Goal: Information Seeking & Learning: Find specific fact

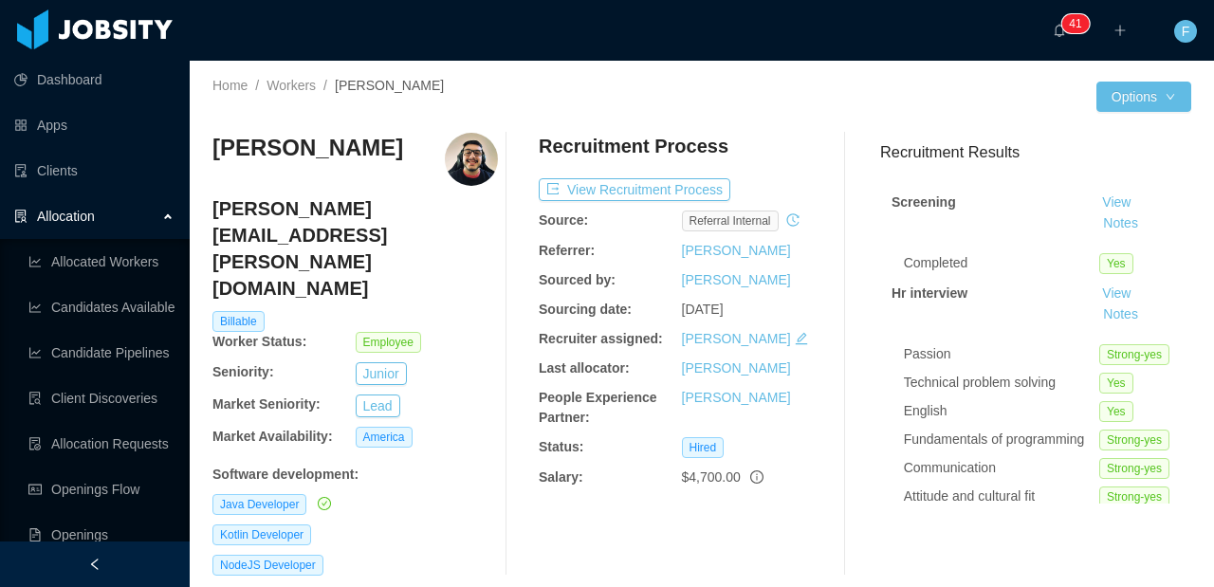
click at [124, 212] on div "Allocation" at bounding box center [95, 216] width 190 height 38
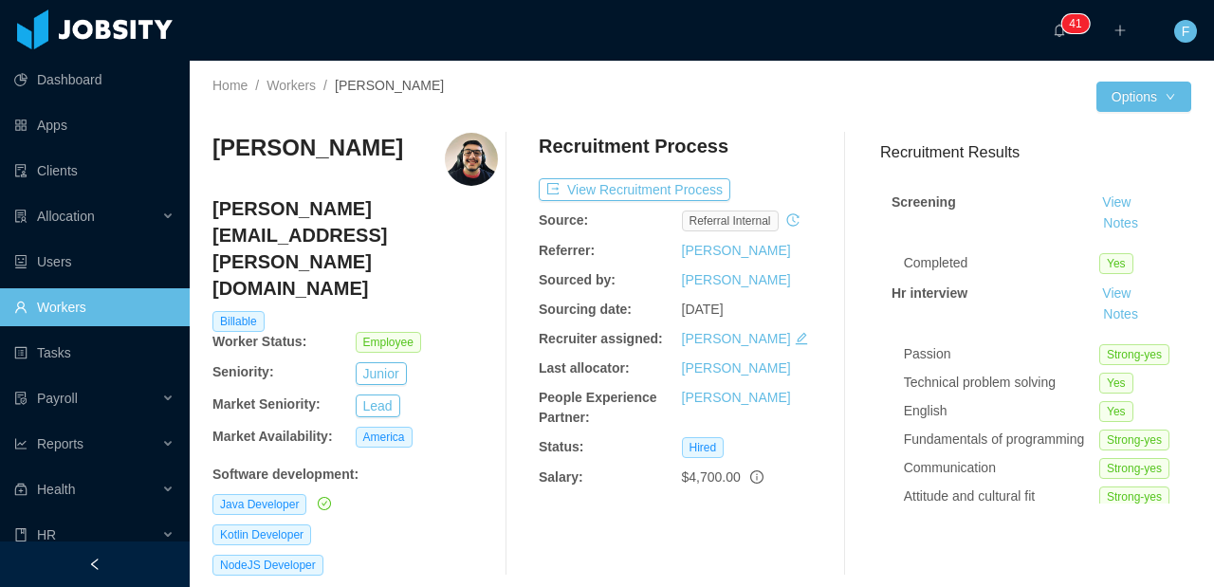
click at [101, 313] on link "Workers" at bounding box center [94, 307] width 160 height 38
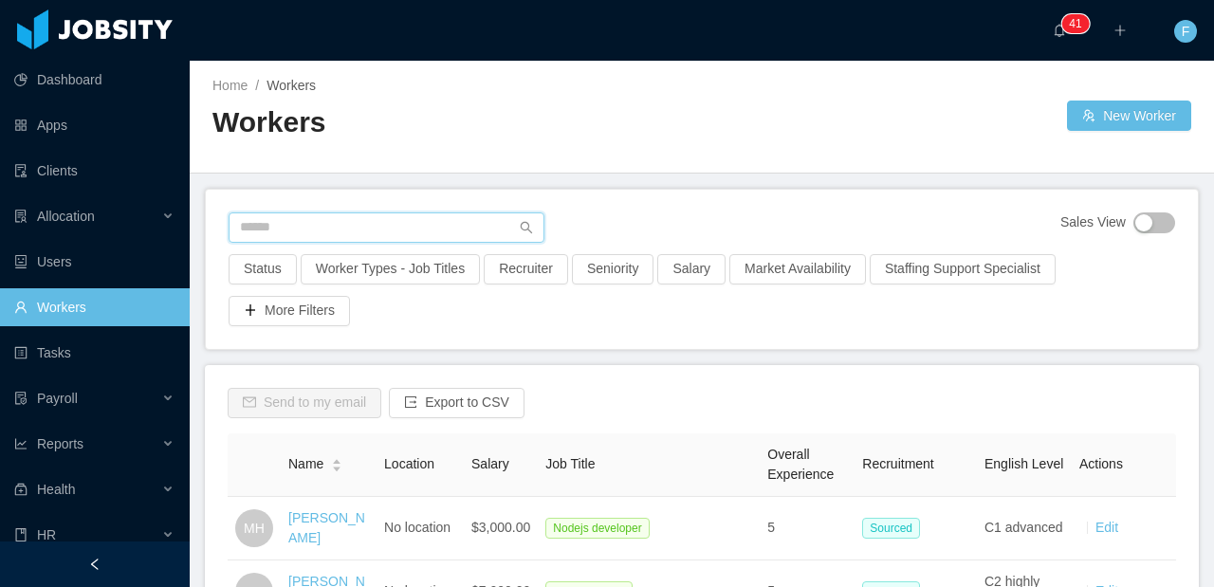
click at [326, 212] on input "text" at bounding box center [387, 227] width 316 height 30
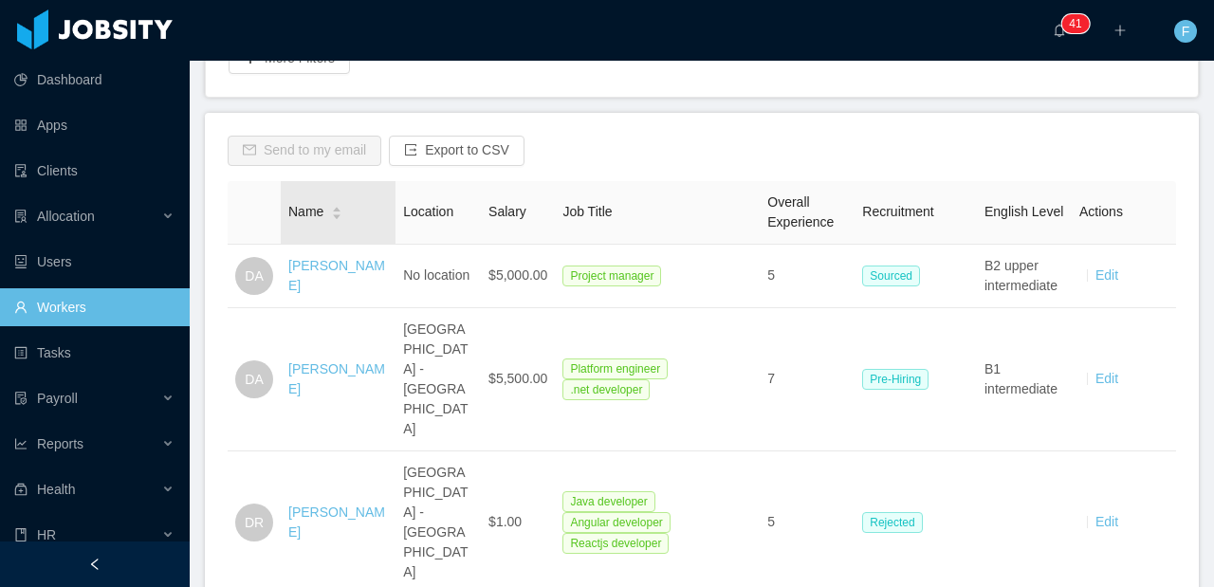
scroll to position [219, 0]
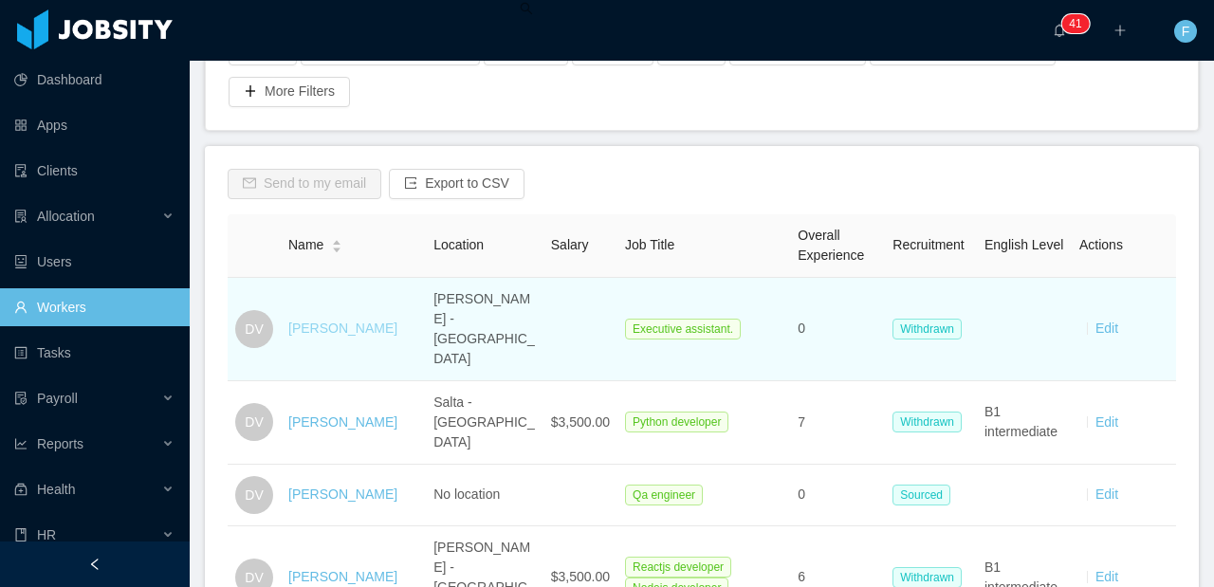
type input "**********"
click at [344, 321] on link "[PERSON_NAME]" at bounding box center [342, 328] width 109 height 15
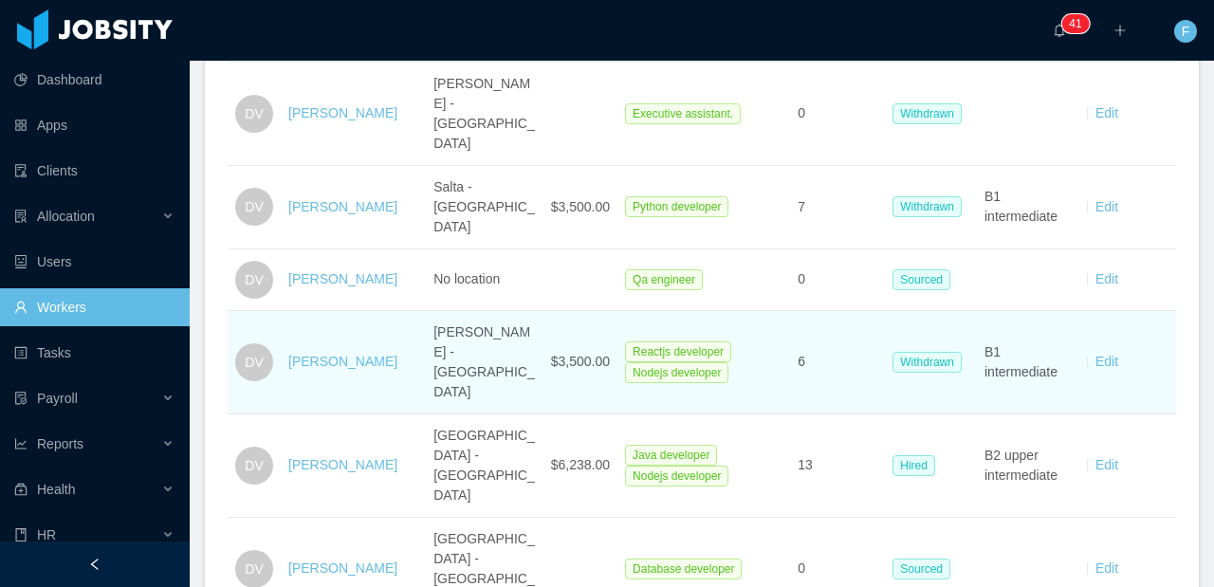
scroll to position [453, 0]
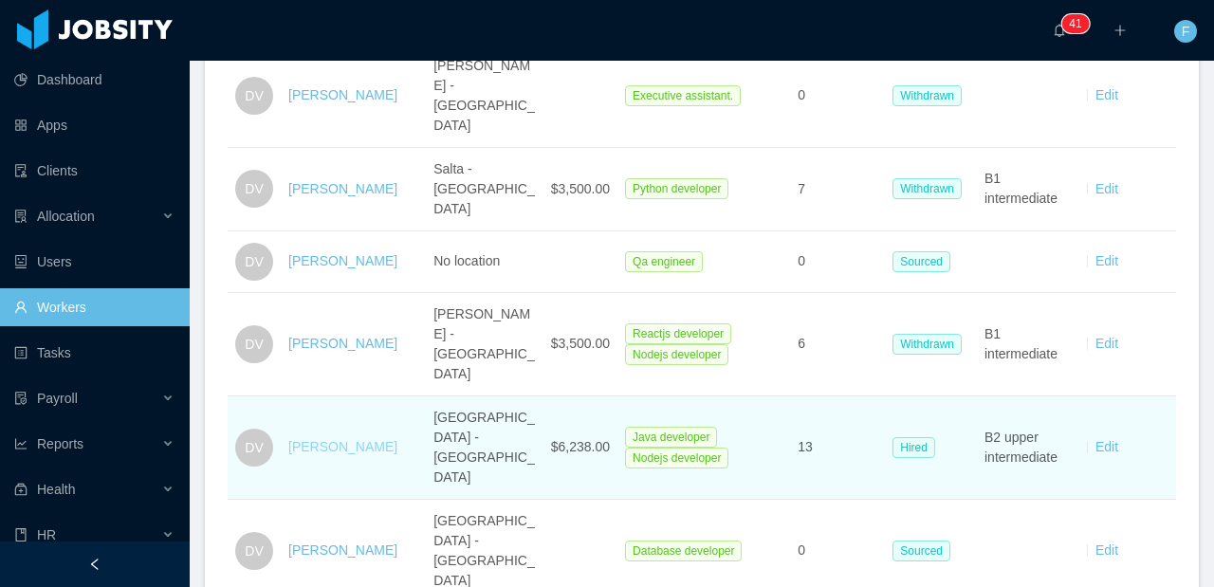
click at [343, 439] on link "[PERSON_NAME]" at bounding box center [342, 446] width 109 height 15
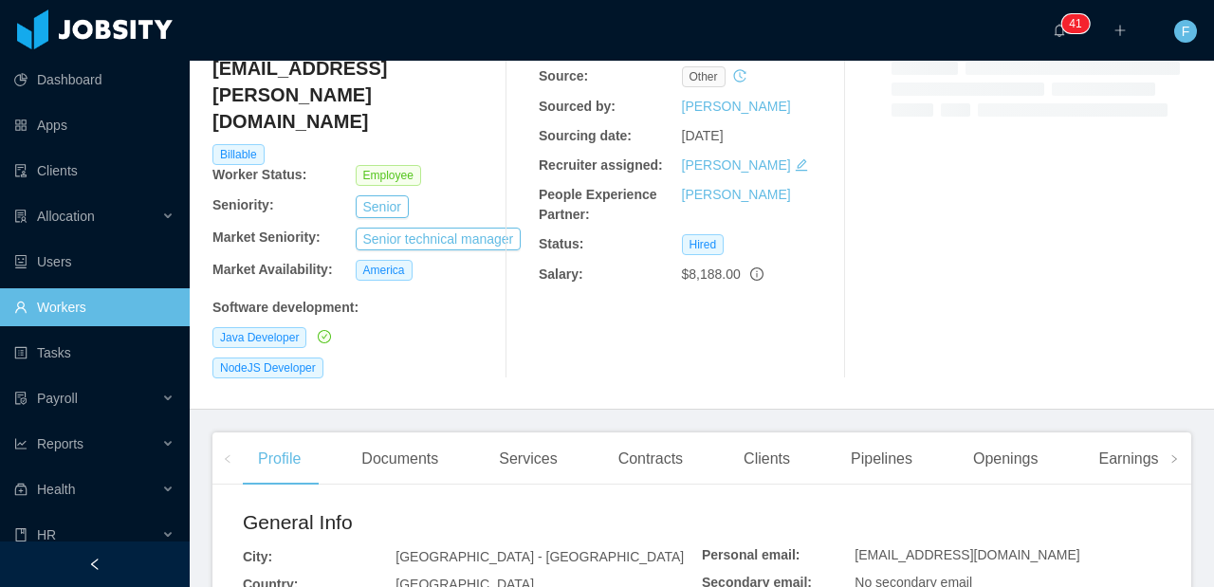
scroll to position [179, 0]
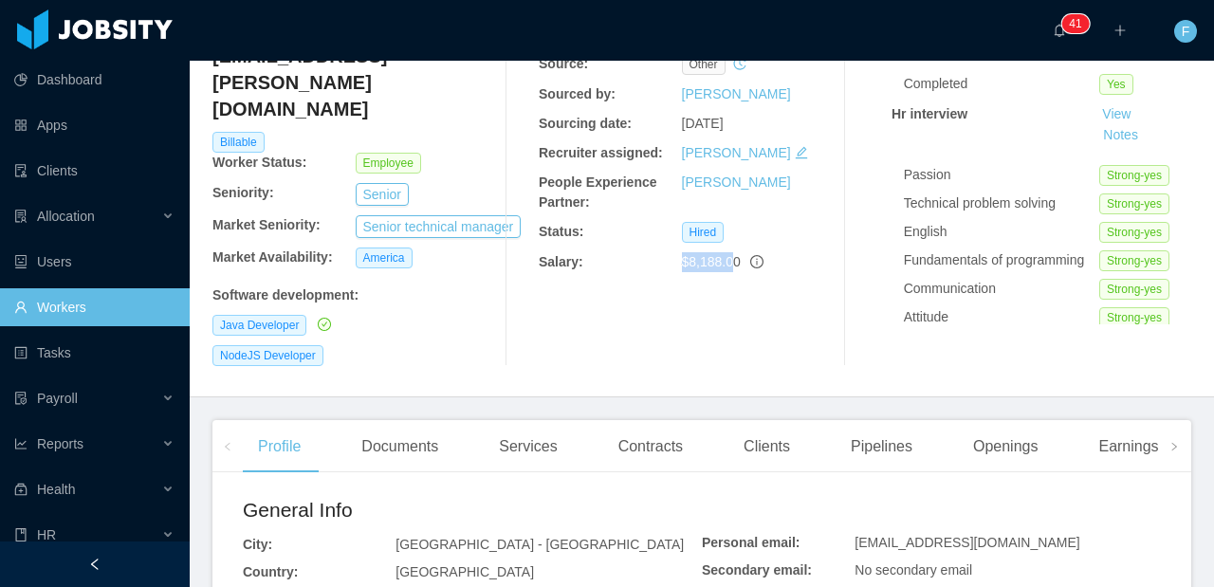
drag, startPoint x: 647, startPoint y: 307, endPoint x: 734, endPoint y: 308, distance: 87.3
click at [734, 272] on div "Salary: $8,188.00" at bounding box center [682, 262] width 286 height 20
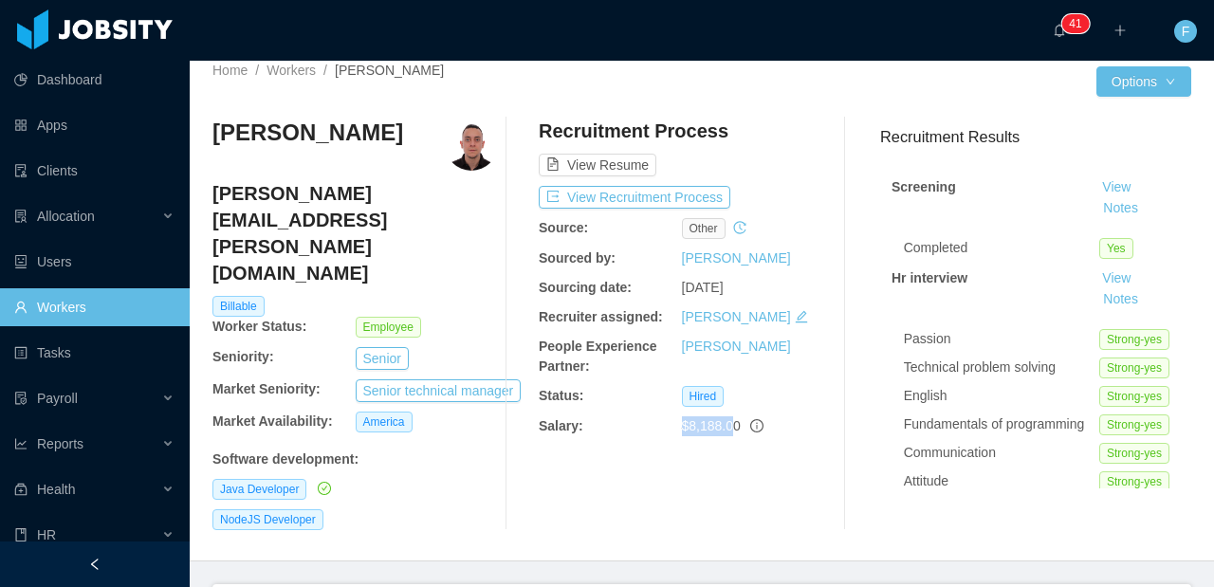
scroll to position [0, 0]
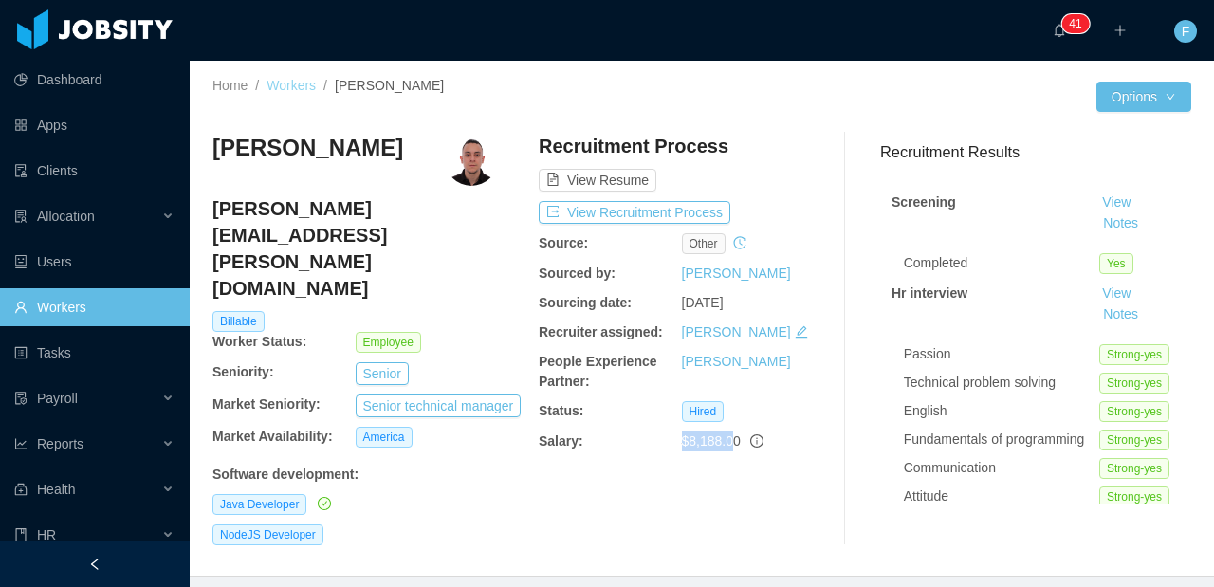
click at [303, 78] on link "Workers" at bounding box center [291, 85] width 49 height 15
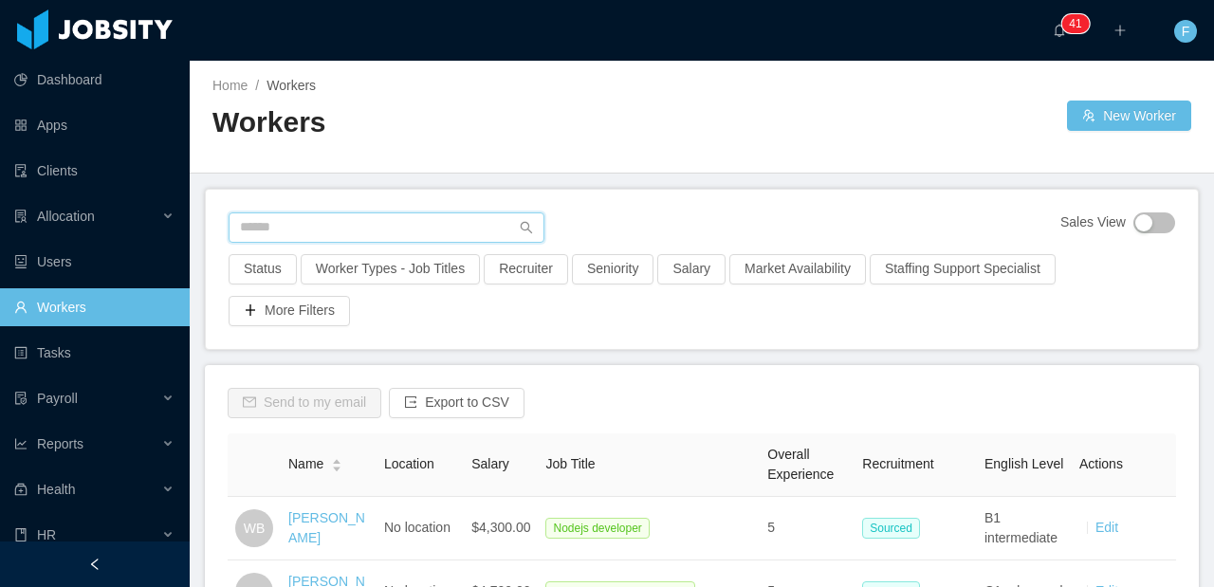
click at [330, 235] on input "text" at bounding box center [387, 227] width 316 height 30
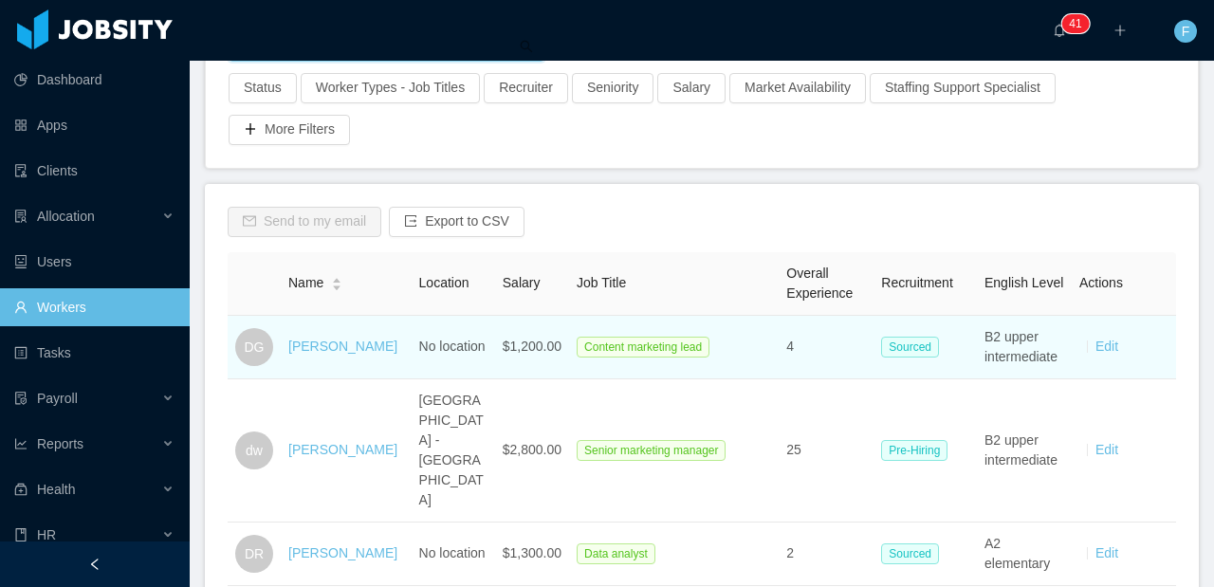
scroll to position [183, 0]
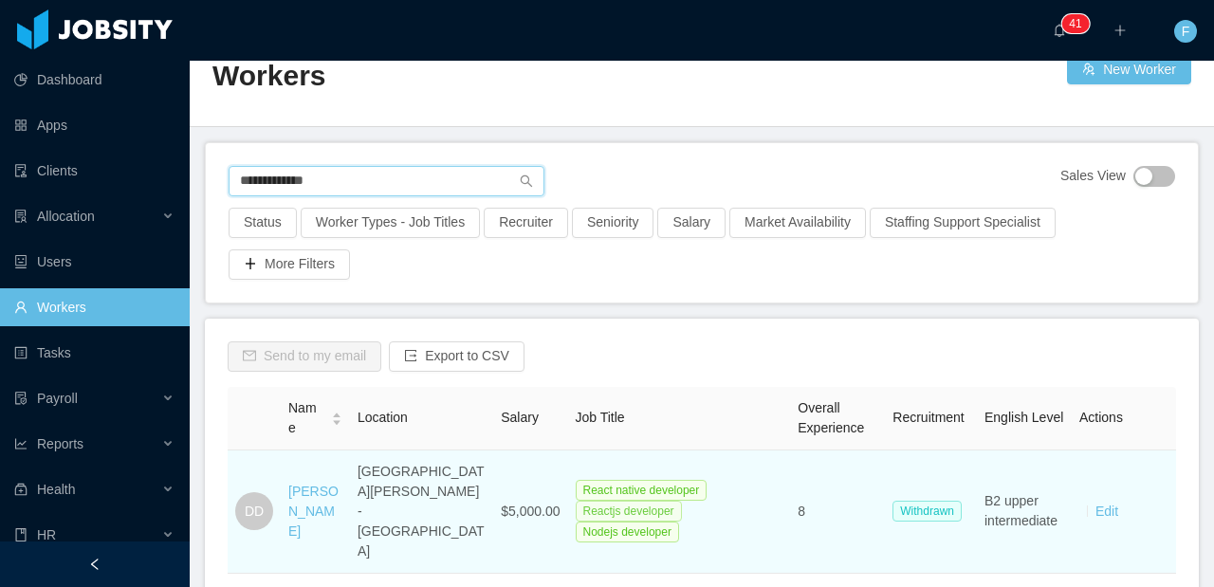
scroll to position [43, 0]
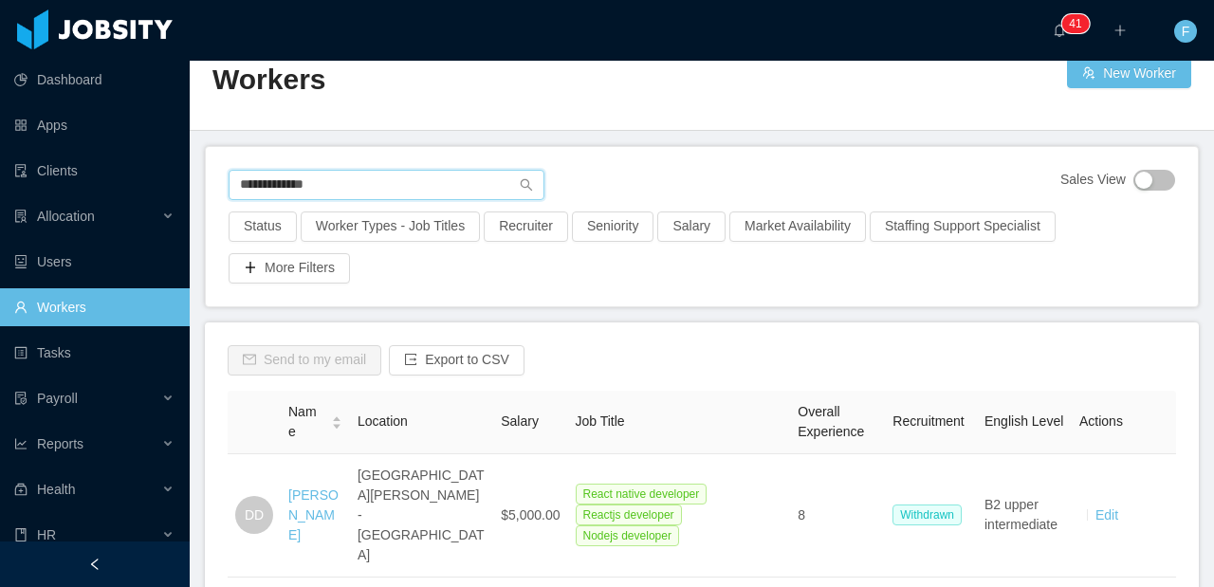
type input "**********"
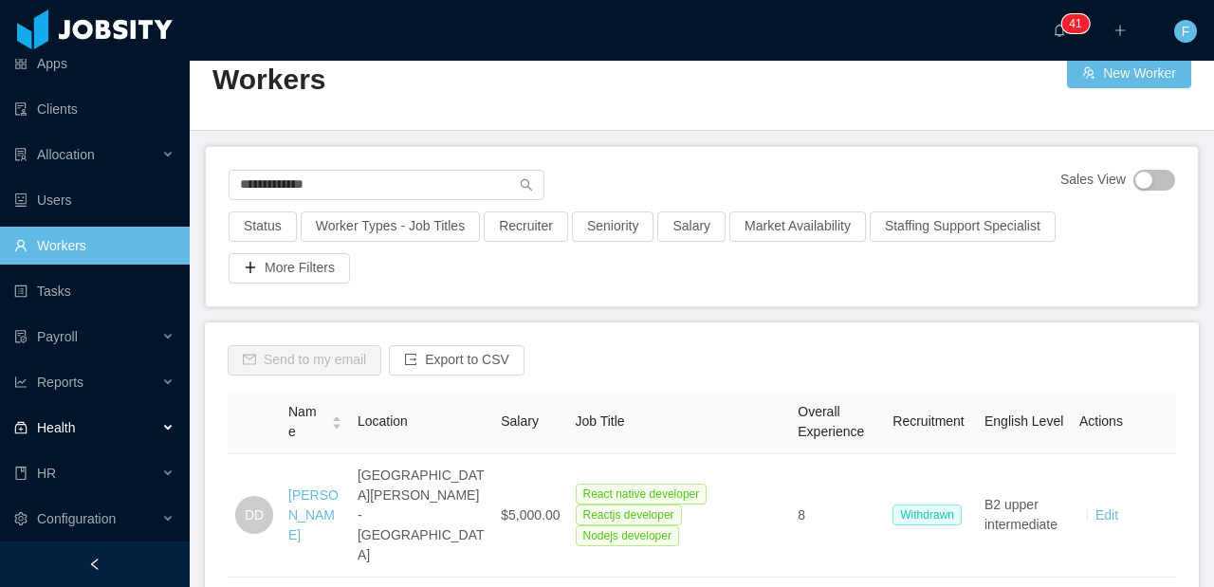
click at [83, 426] on div "Health" at bounding box center [95, 428] width 190 height 38
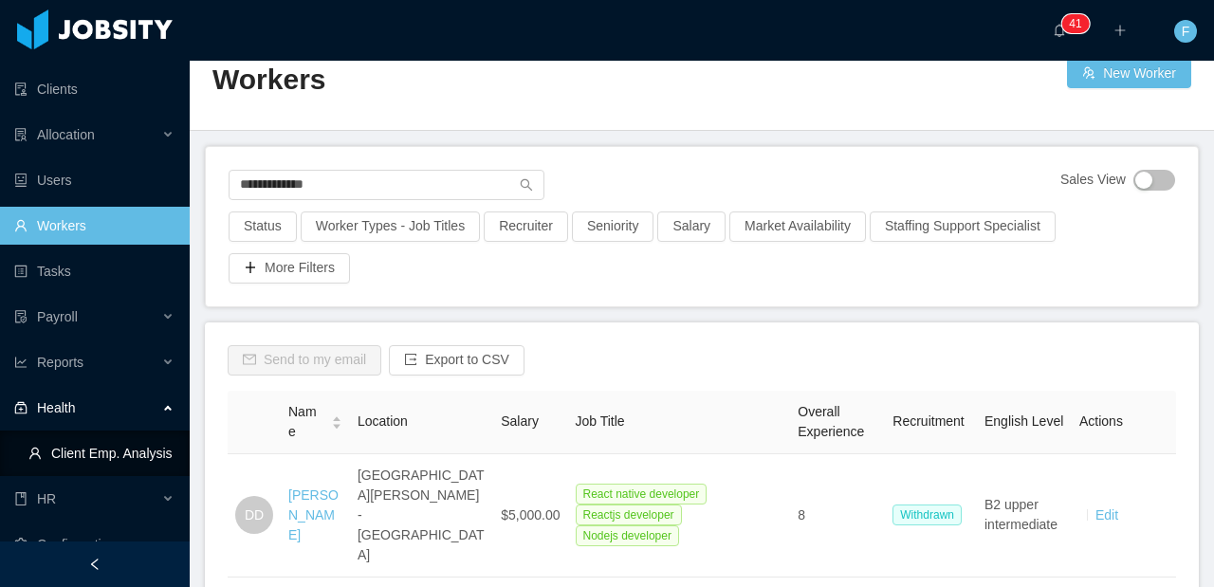
scroll to position [85, 0]
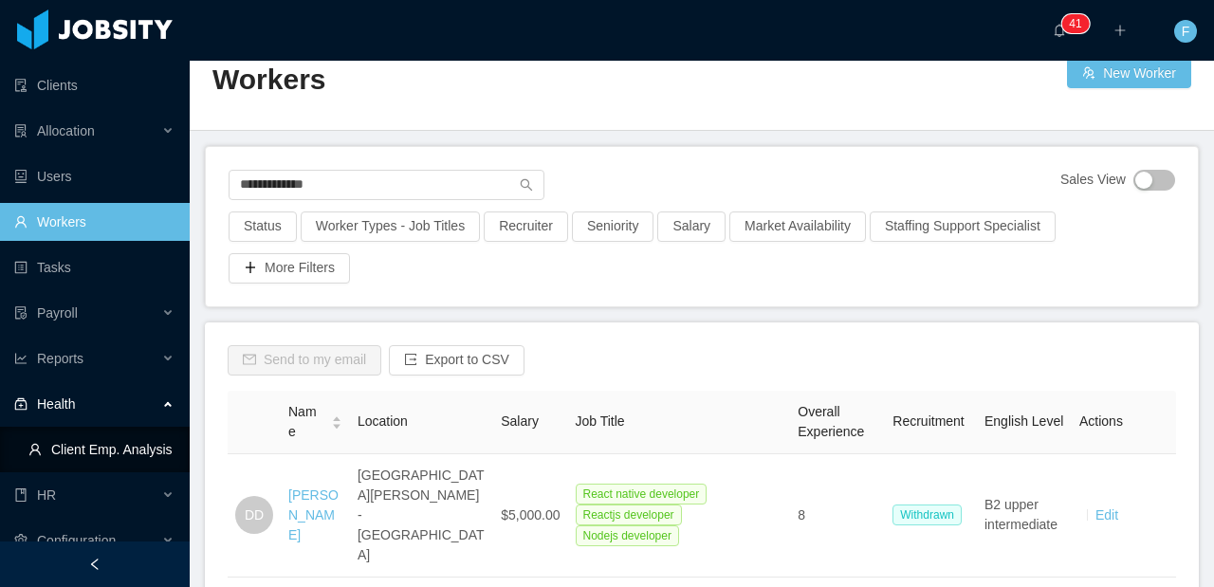
click at [76, 460] on link "Client Emp. Analysis" at bounding box center [101, 450] width 146 height 38
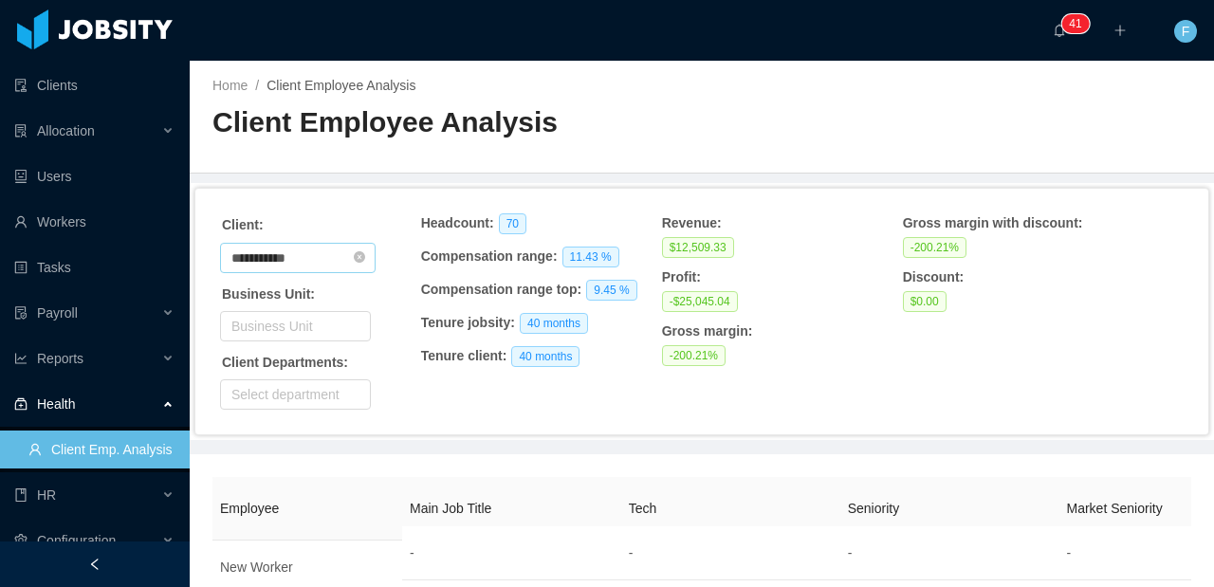
click at [331, 261] on input "**********" at bounding box center [298, 258] width 156 height 30
click at [331, 260] on input "**********" at bounding box center [298, 258] width 156 height 30
click at [278, 356] on li "Servicecore" at bounding box center [305, 355] width 171 height 30
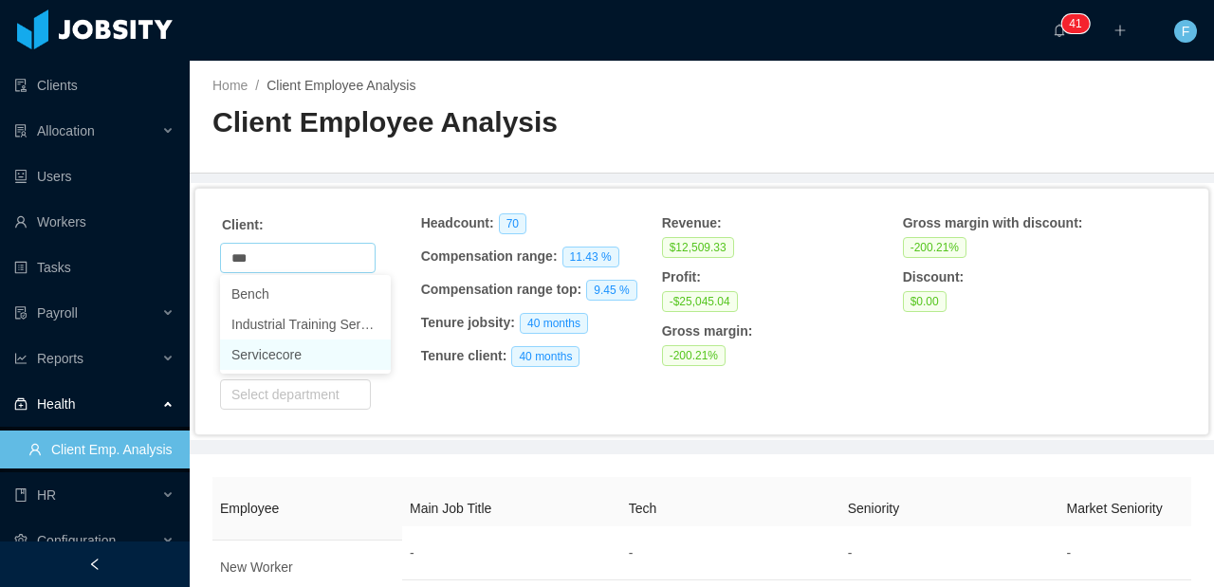
type input "**********"
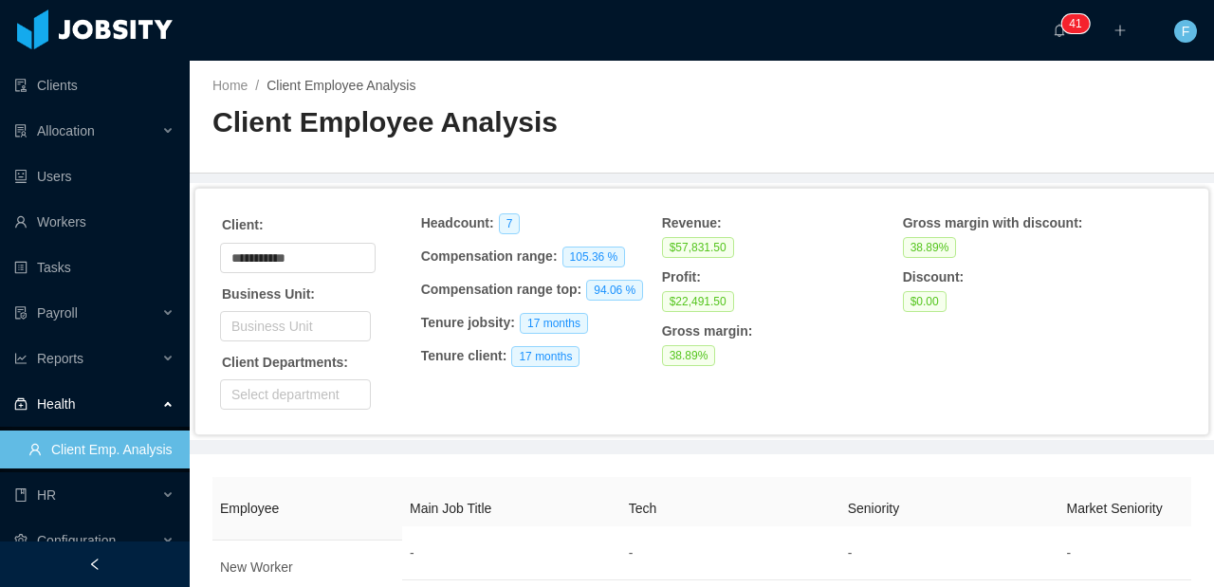
click at [702, 405] on div "**********" at bounding box center [702, 311] width 964 height 197
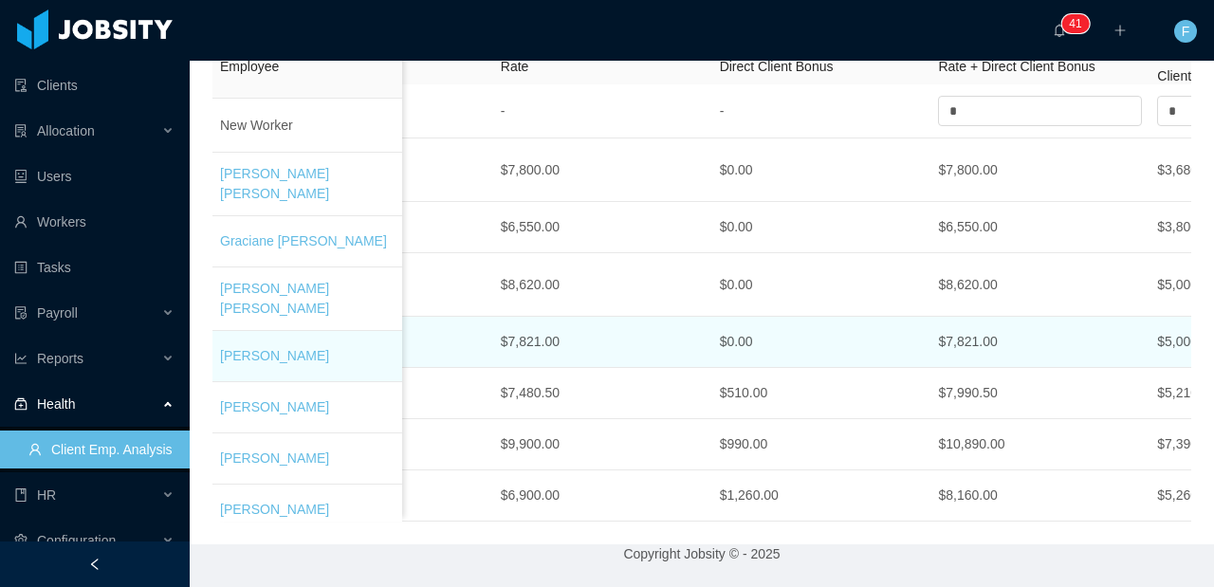
scroll to position [0, 1472]
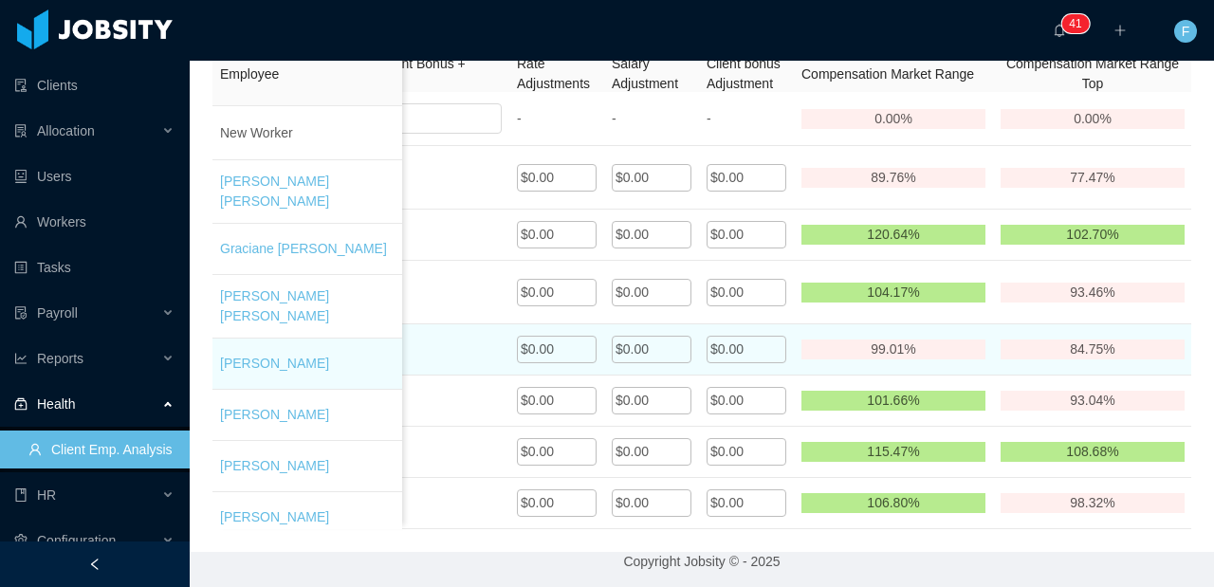
click at [665, 359] on div "$0.00" at bounding box center [652, 350] width 80 height 28
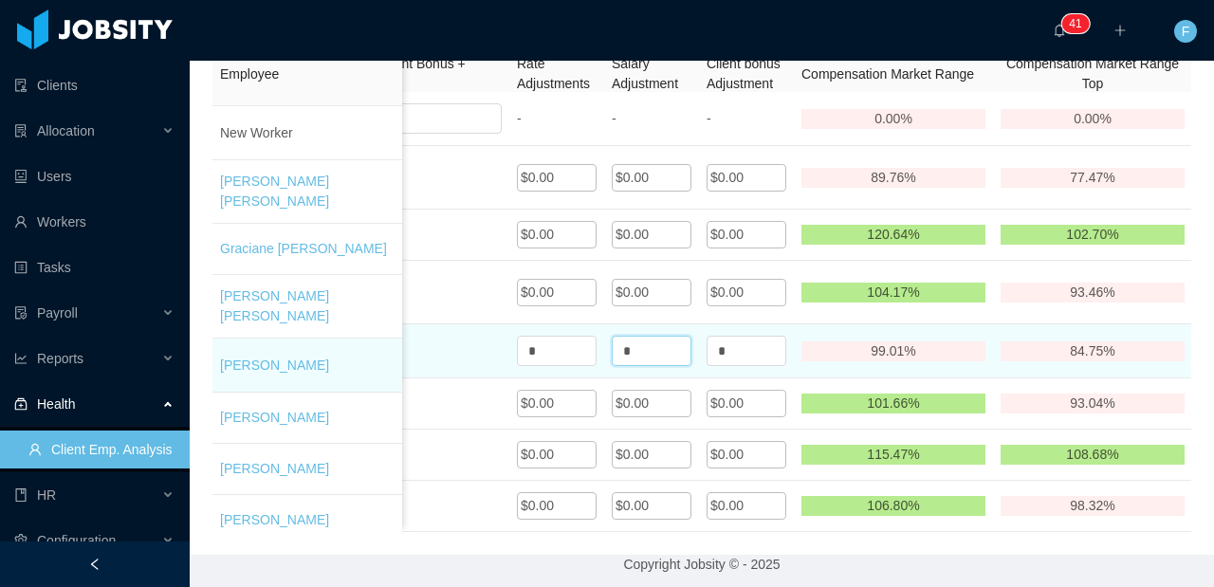
click at [663, 354] on input "*" at bounding box center [652, 351] width 80 height 30
click at [658, 354] on input "*" at bounding box center [652, 351] width 80 height 30
drag, startPoint x: 657, startPoint y: 354, endPoint x: 626, endPoint y: 361, distance: 32.2
click at [626, 360] on input "*" at bounding box center [652, 351] width 80 height 30
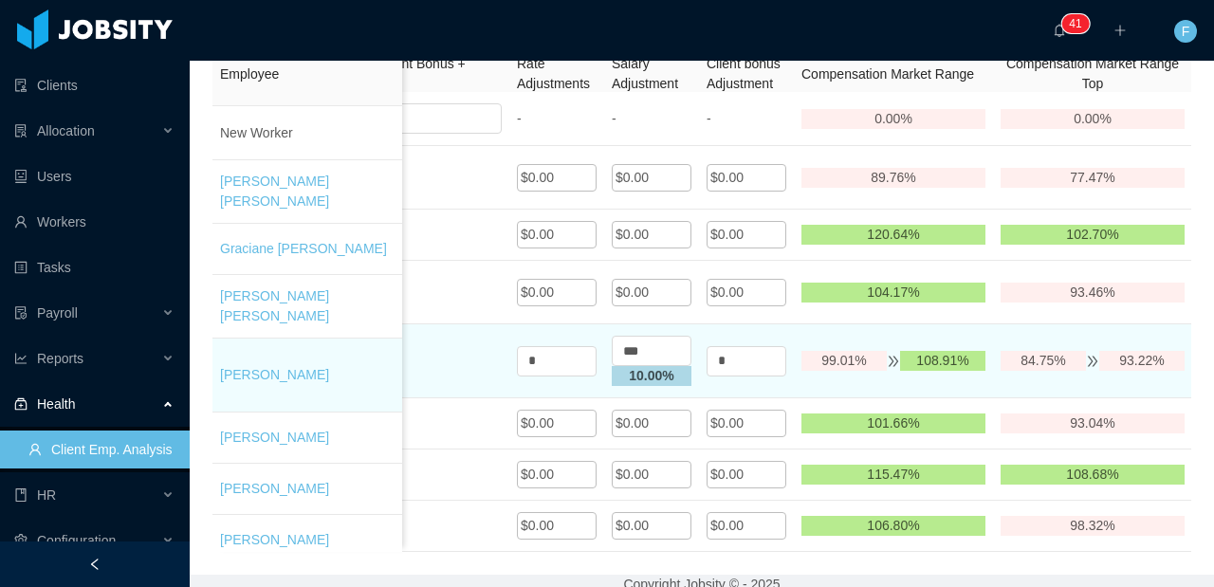
click at [735, 392] on td "*" at bounding box center [746, 361] width 95 height 74
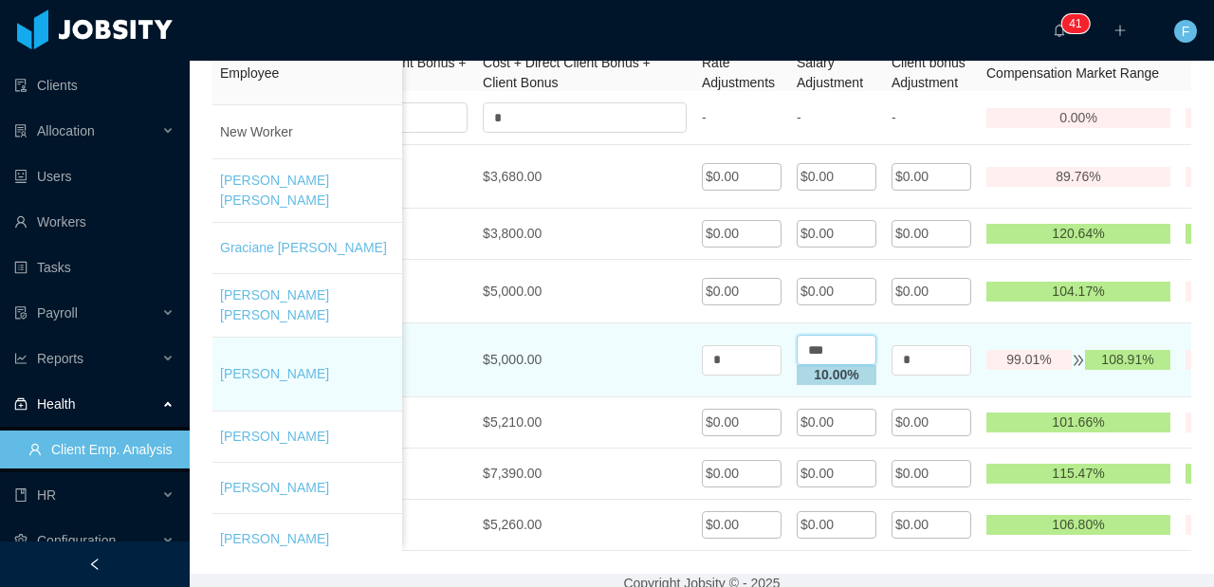
drag, startPoint x: 836, startPoint y: 352, endPoint x: 798, endPoint y: 353, distance: 38.0
click at [798, 352] on input "***" at bounding box center [837, 350] width 80 height 30
type input "***"
click at [887, 386] on td "*" at bounding box center [931, 360] width 95 height 74
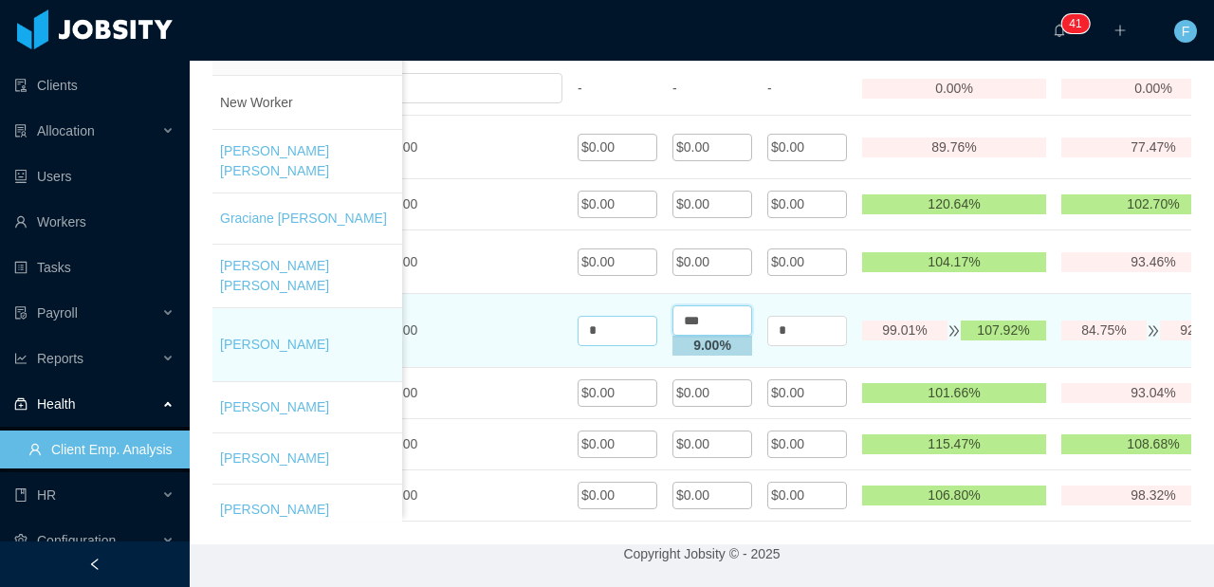
drag, startPoint x: 715, startPoint y: 310, endPoint x: 646, endPoint y: 313, distance: 69.3
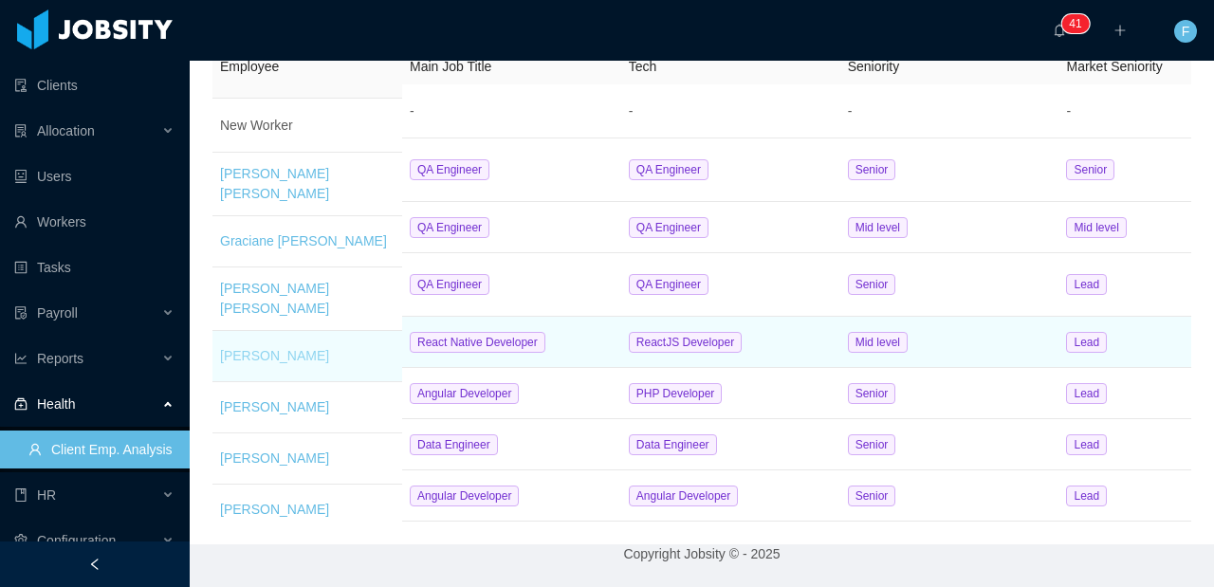
click at [273, 348] on link "[PERSON_NAME]" at bounding box center [274, 355] width 109 height 15
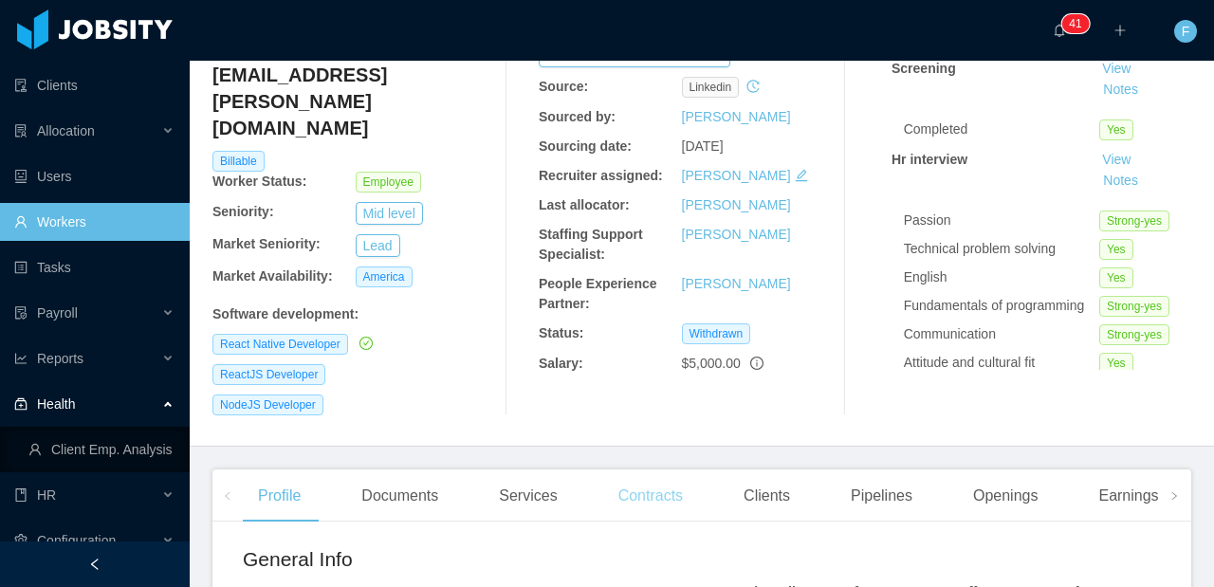
click at [664, 479] on div "Contracts" at bounding box center [650, 496] width 95 height 53
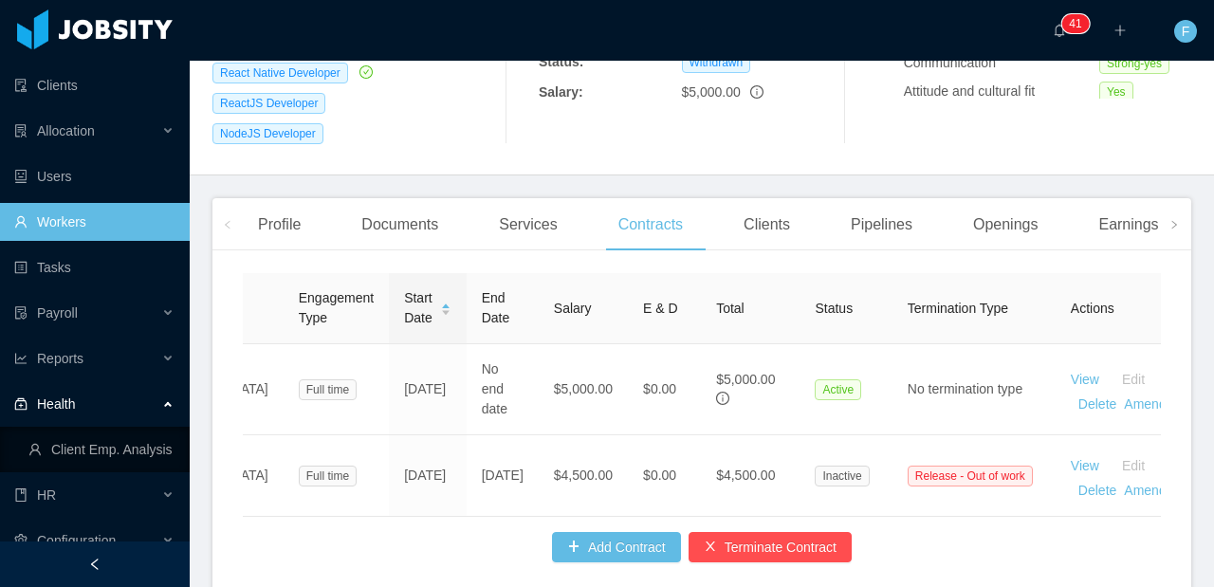
scroll to position [0, 141]
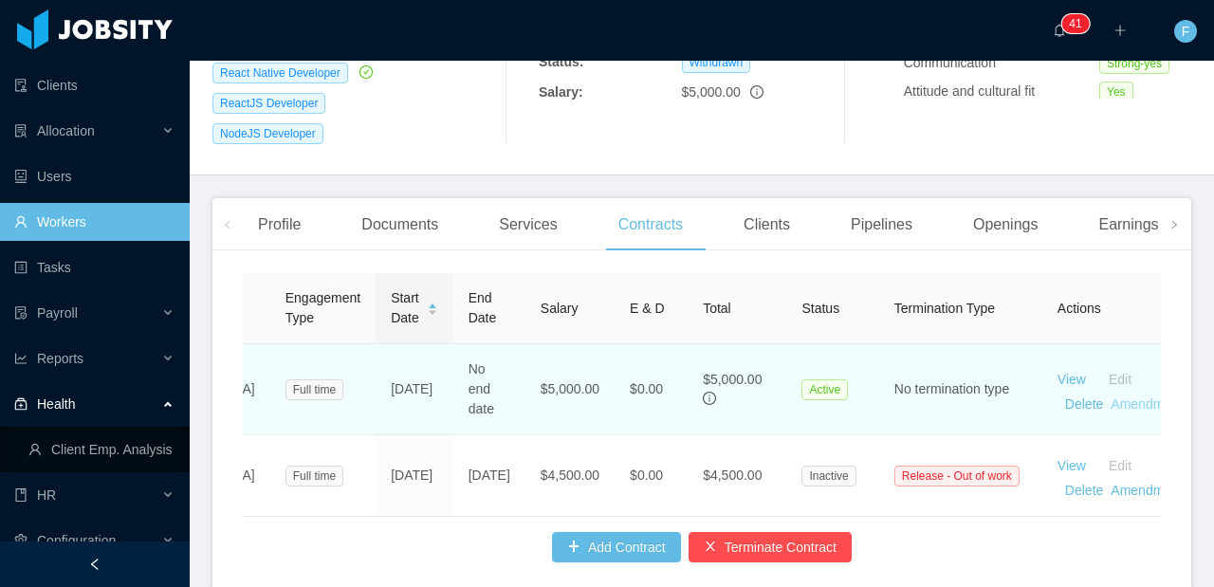
click at [1111, 397] on link "Amendments" at bounding box center [1150, 404] width 78 height 15
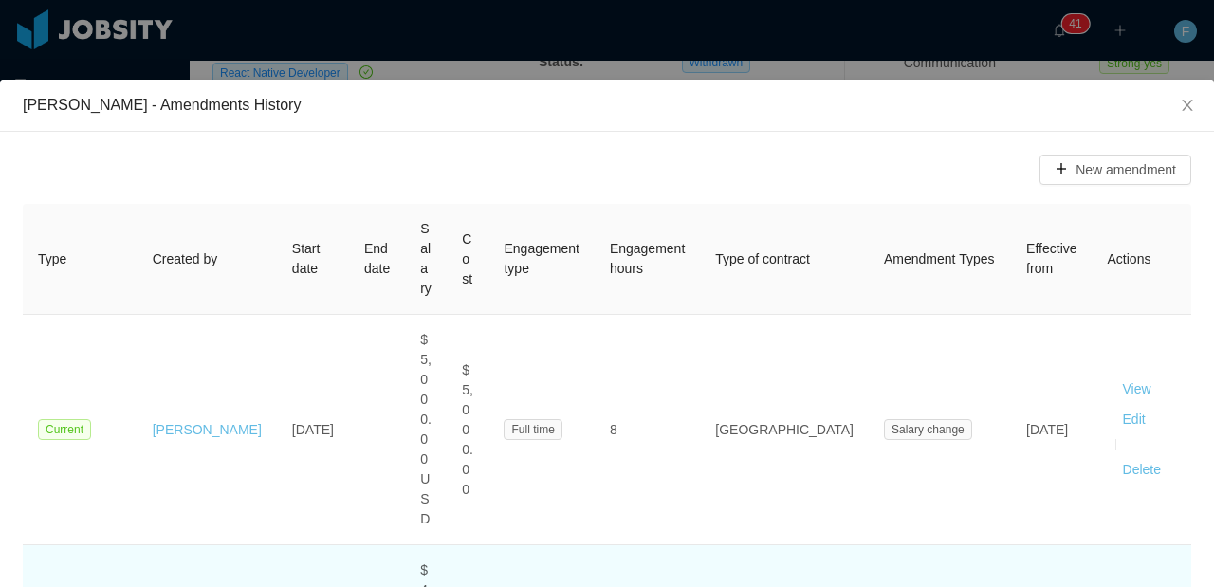
scroll to position [13, 0]
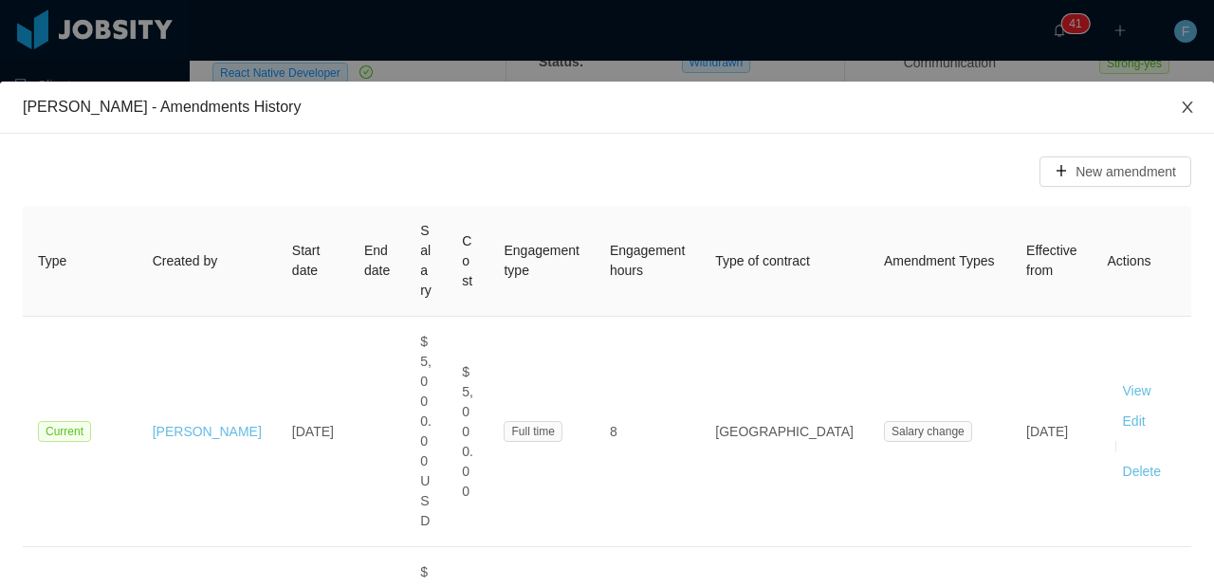
click at [1174, 115] on span "Close" at bounding box center [1187, 108] width 53 height 53
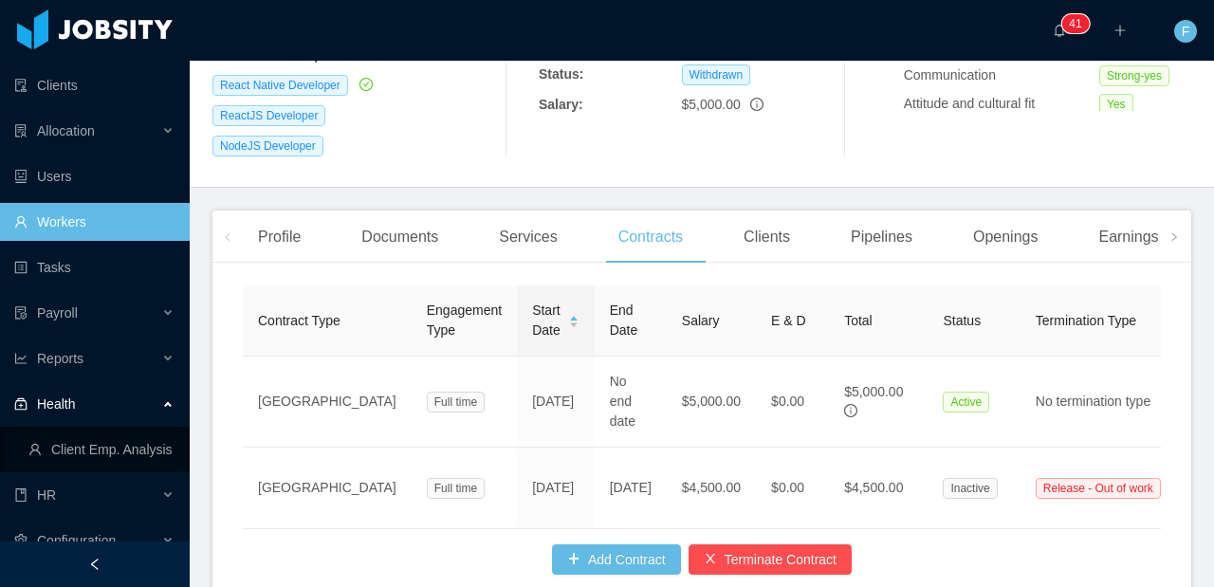
scroll to position [377, 0]
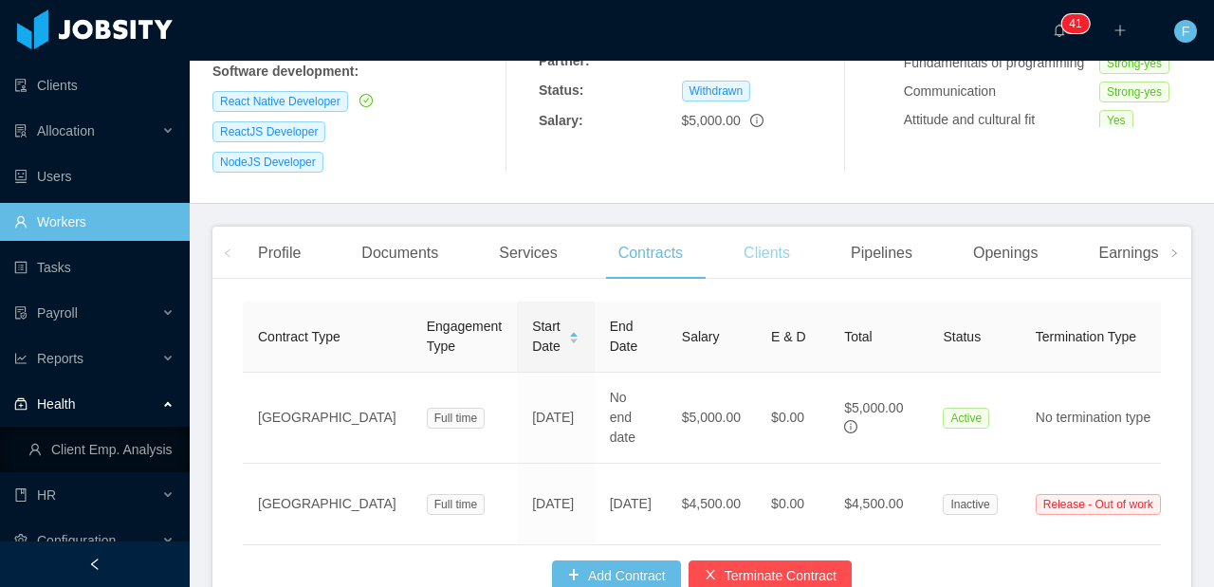
click at [783, 245] on div "Clients" at bounding box center [767, 253] width 77 height 53
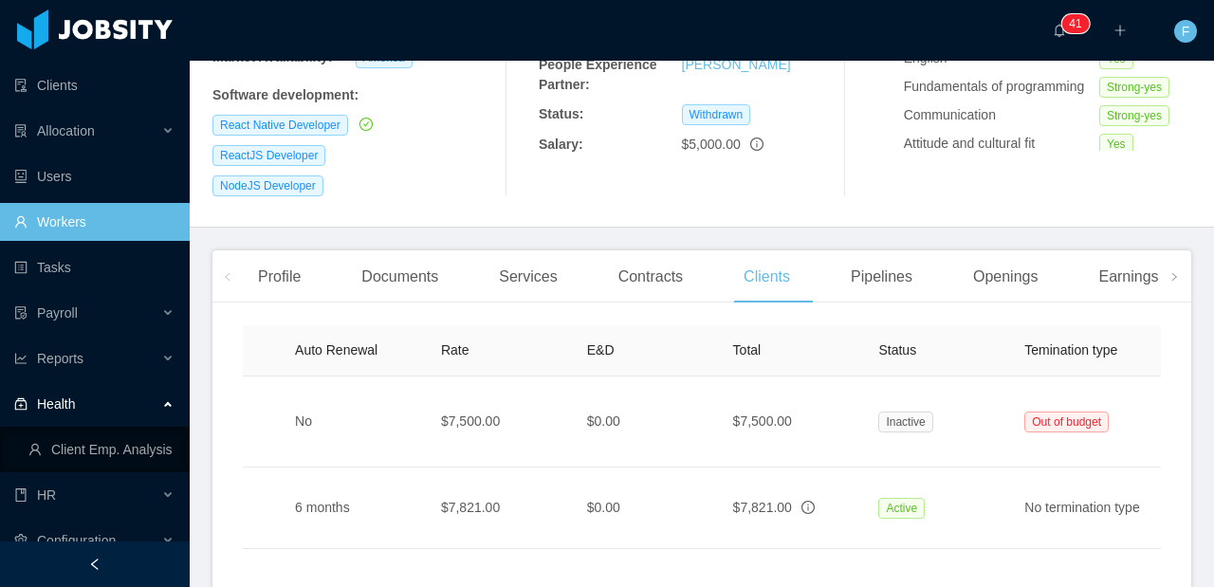
scroll to position [0, 993]
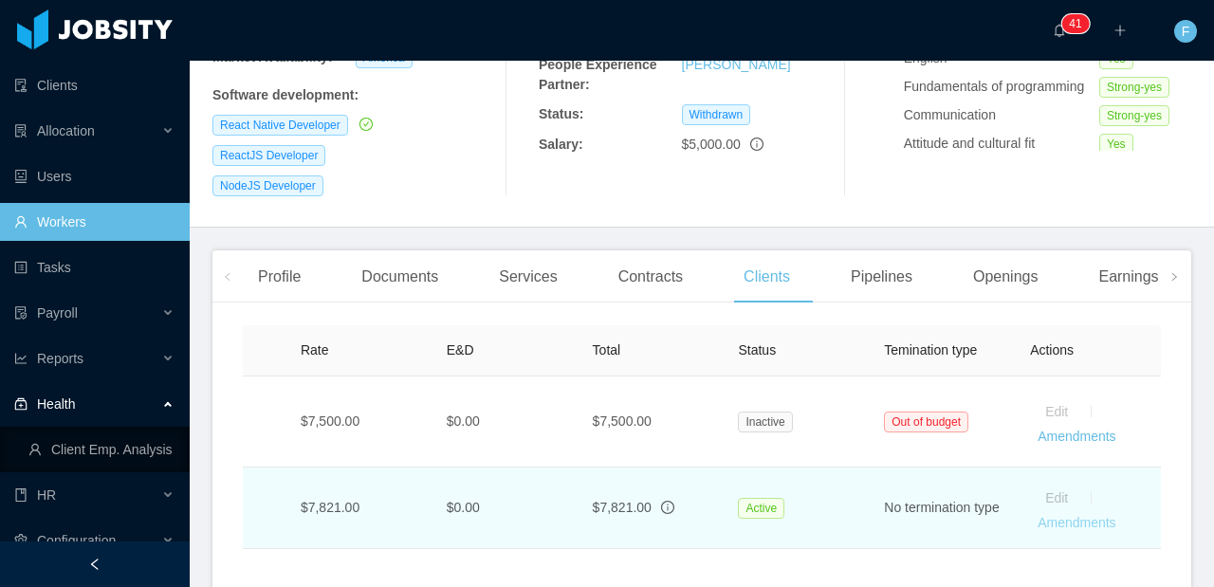
click at [1065, 515] on link "Amendments" at bounding box center [1077, 522] width 78 height 15
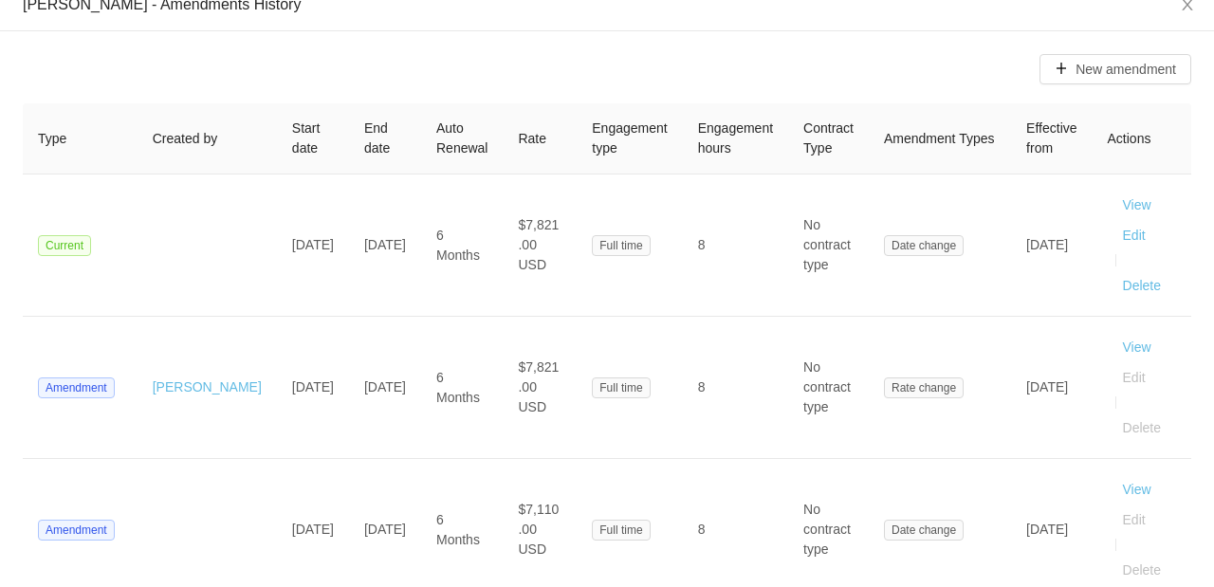
scroll to position [0, 0]
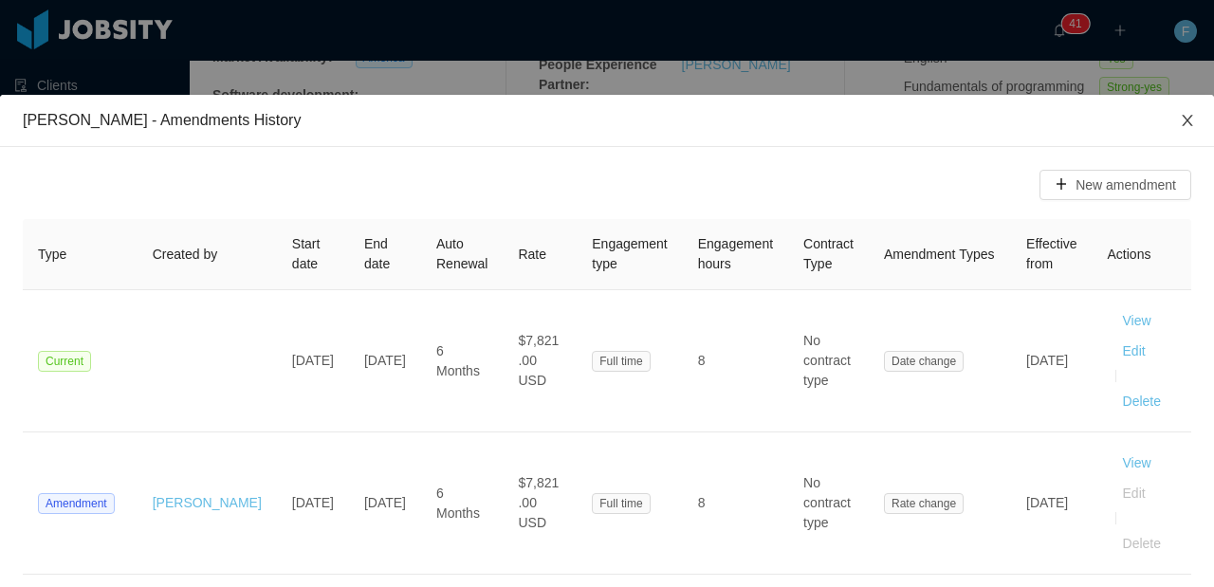
drag, startPoint x: 1172, startPoint y: 129, endPoint x: 1125, endPoint y: 212, distance: 95.6
click at [1170, 130] on span "Close" at bounding box center [1187, 121] width 53 height 53
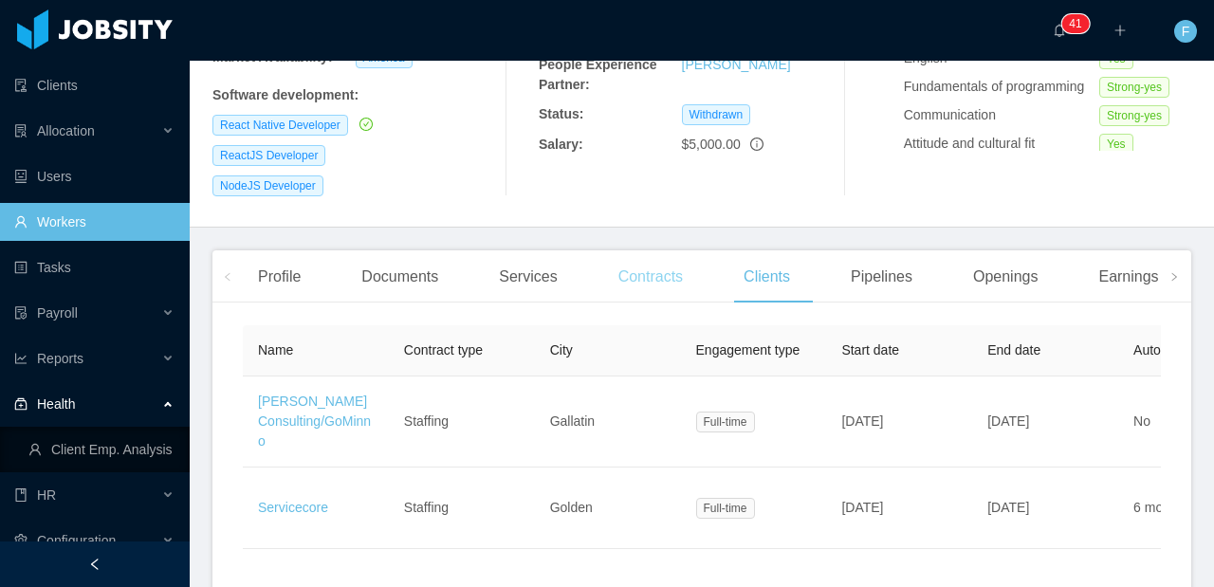
click at [670, 260] on div "Contracts" at bounding box center [650, 276] width 95 height 53
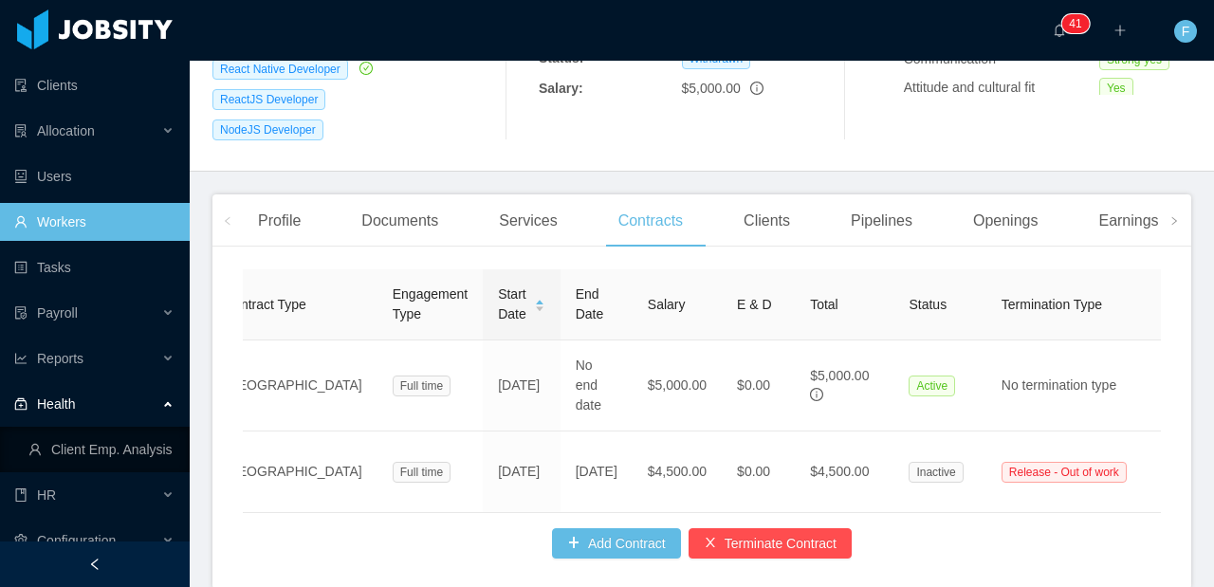
scroll to position [0, 141]
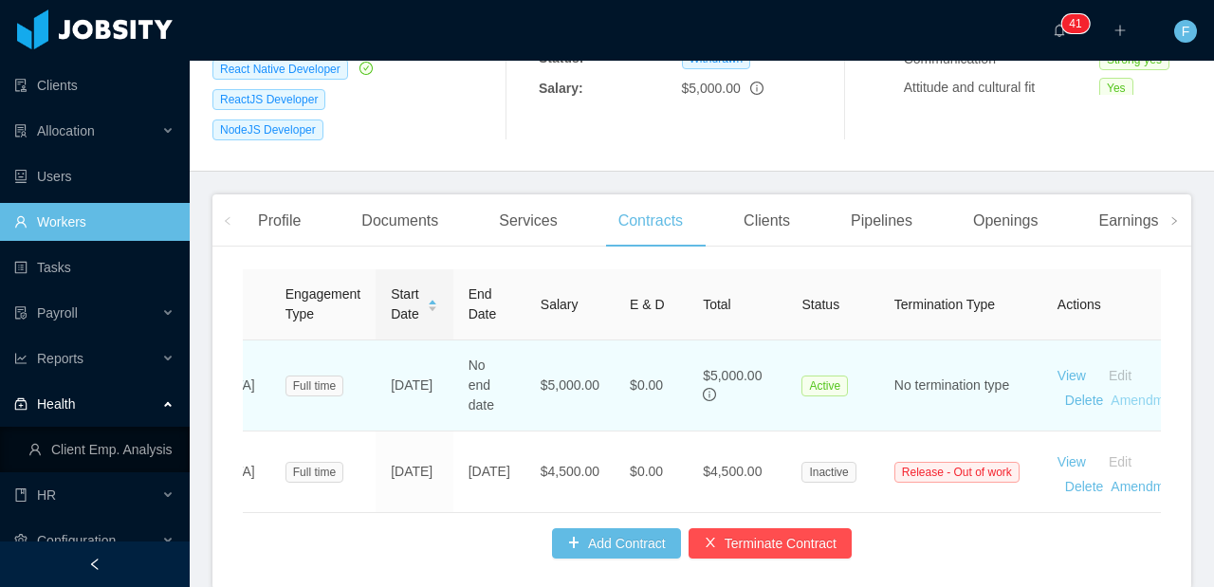
click at [1124, 393] on link "Amendments" at bounding box center [1150, 400] width 78 height 15
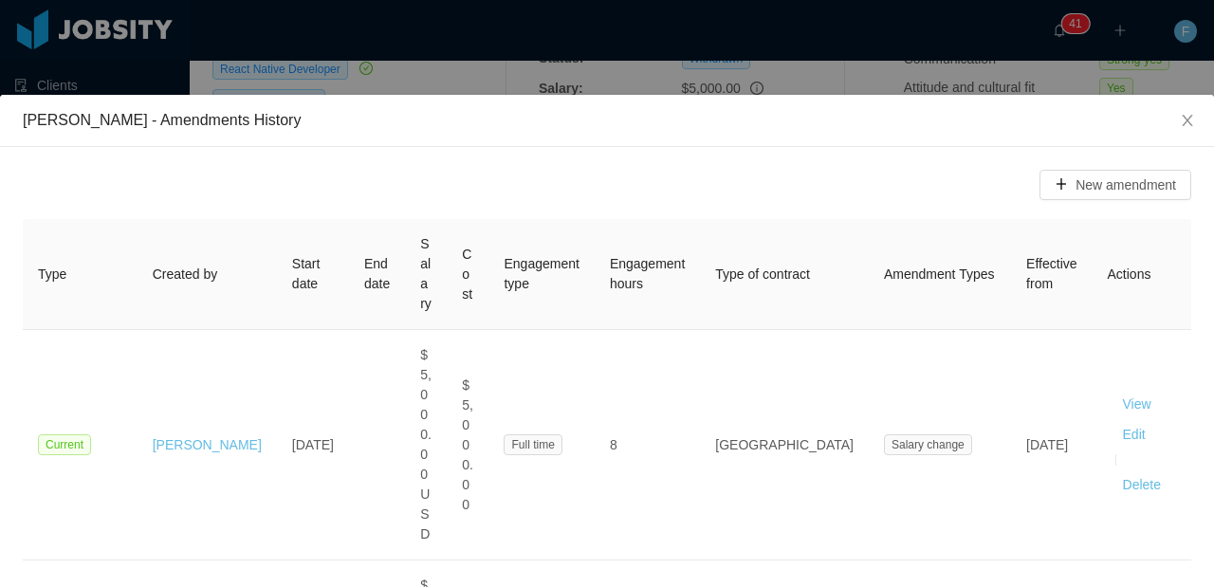
click at [653, 59] on div "[PERSON_NAME] - Amendments History New amendment Type Created by Start date End…" at bounding box center [607, 293] width 1214 height 587
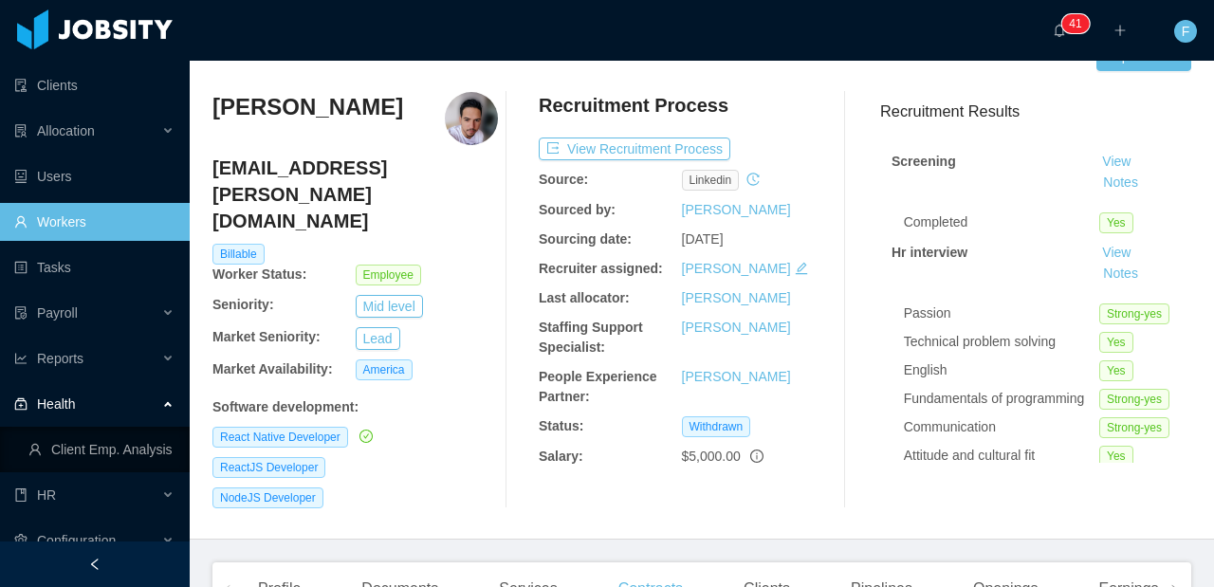
scroll to position [0, 0]
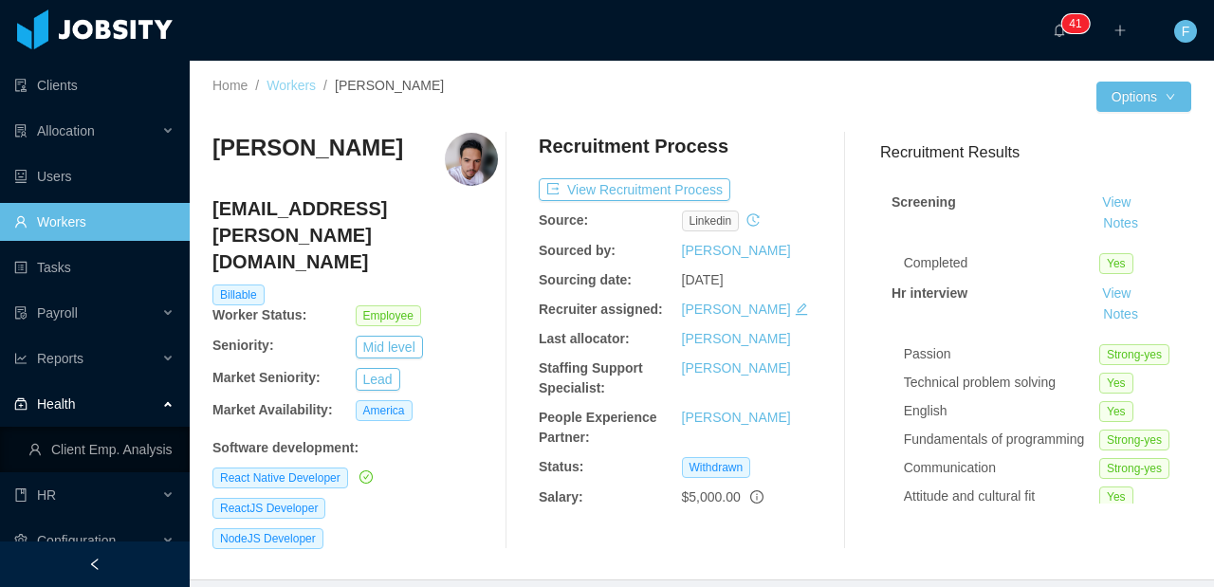
click at [305, 83] on link "Workers" at bounding box center [291, 85] width 49 height 15
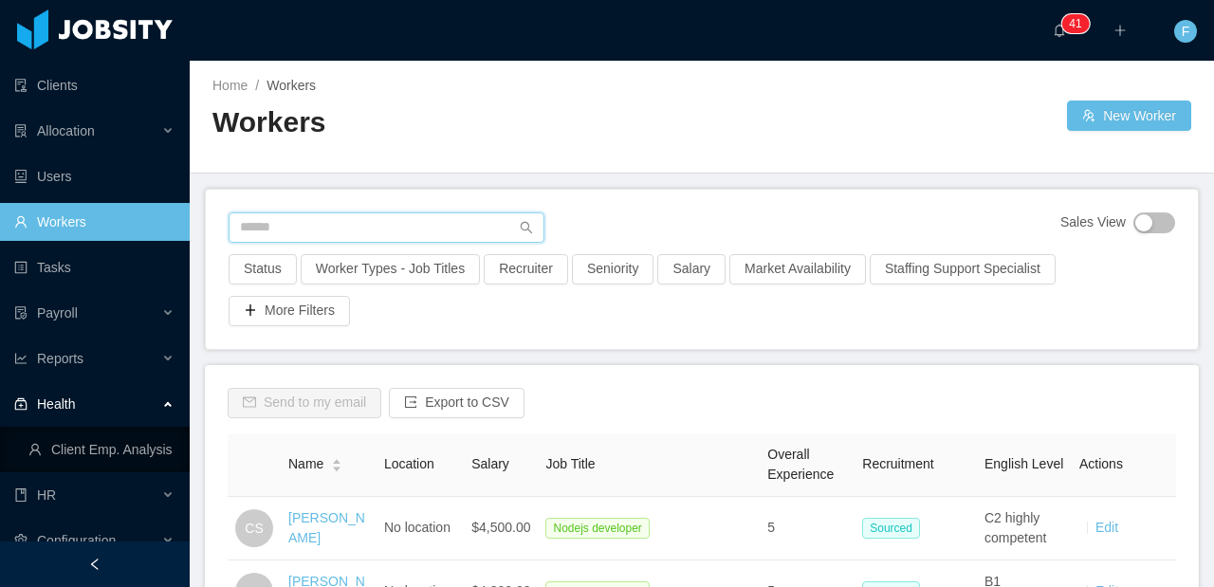
click at [374, 216] on input "text" at bounding box center [387, 227] width 316 height 30
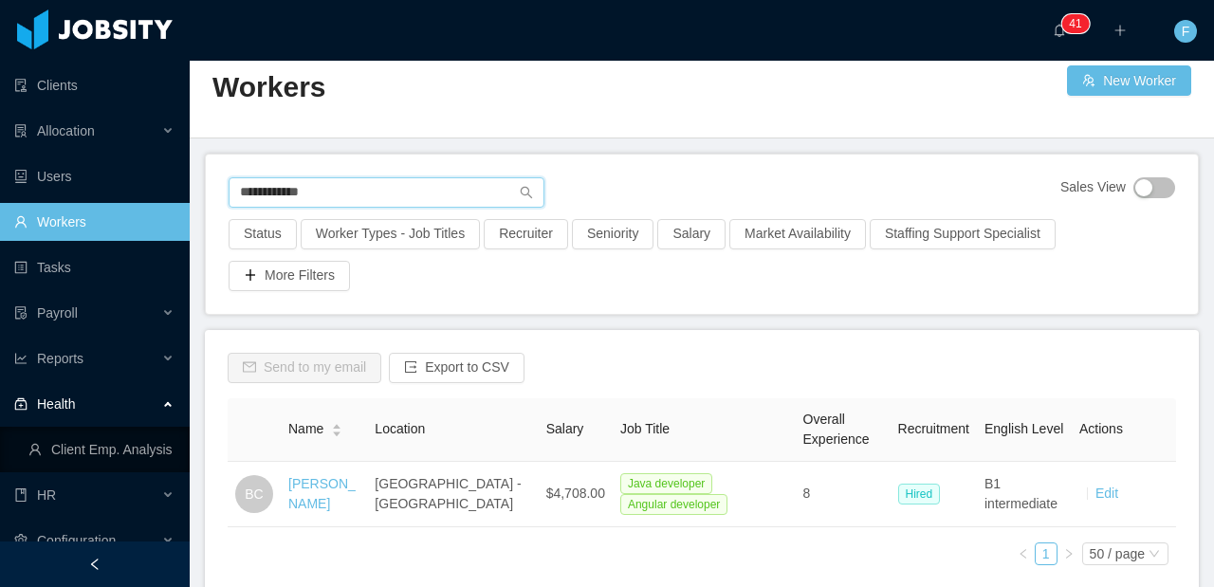
scroll to position [55, 0]
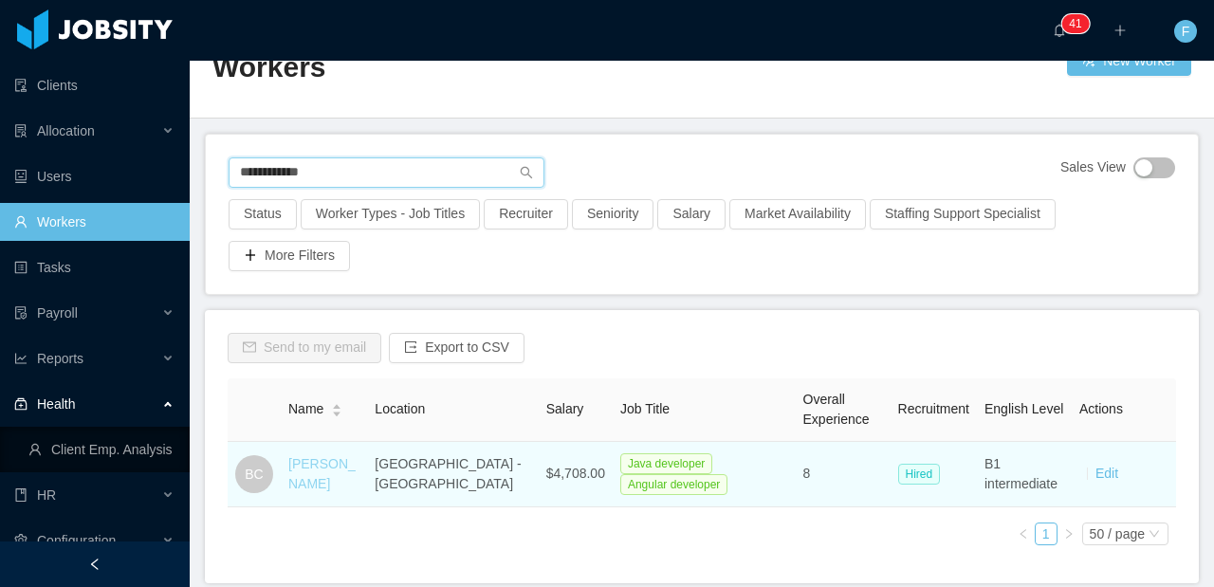
type input "**********"
click at [288, 483] on link "[PERSON_NAME]" at bounding box center [321, 473] width 67 height 35
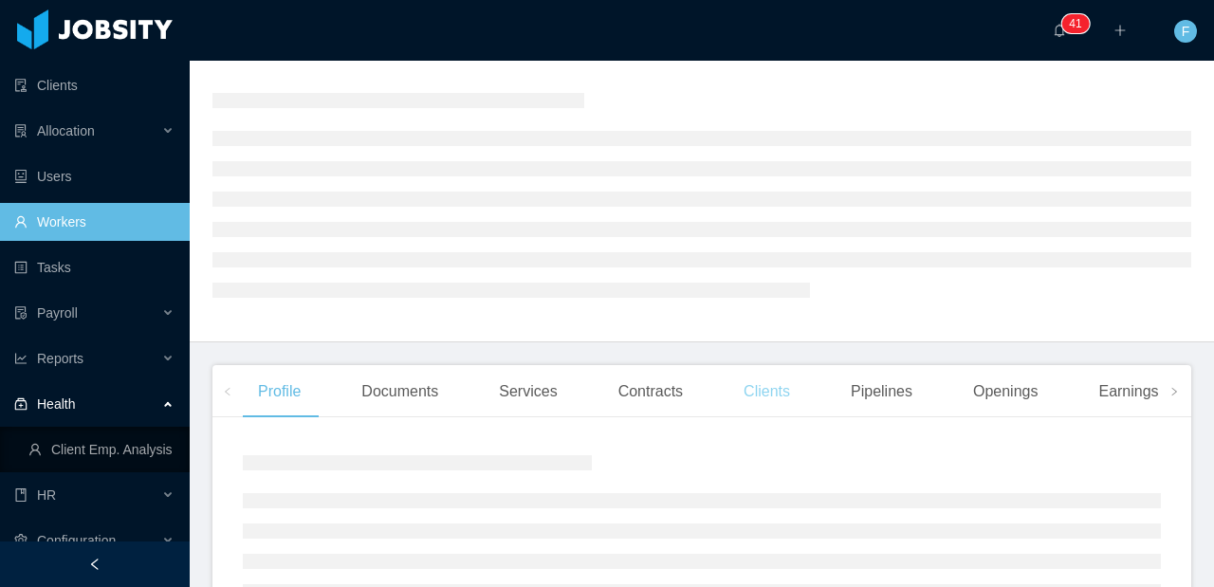
click at [756, 386] on div "Clients" at bounding box center [767, 391] width 77 height 53
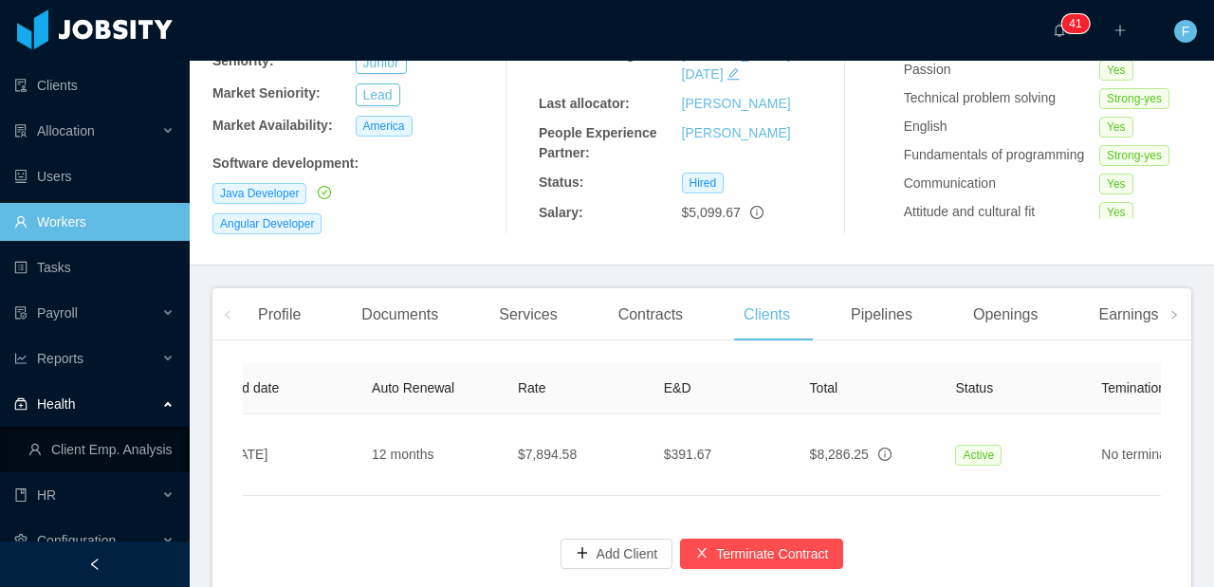
scroll to position [0, 763]
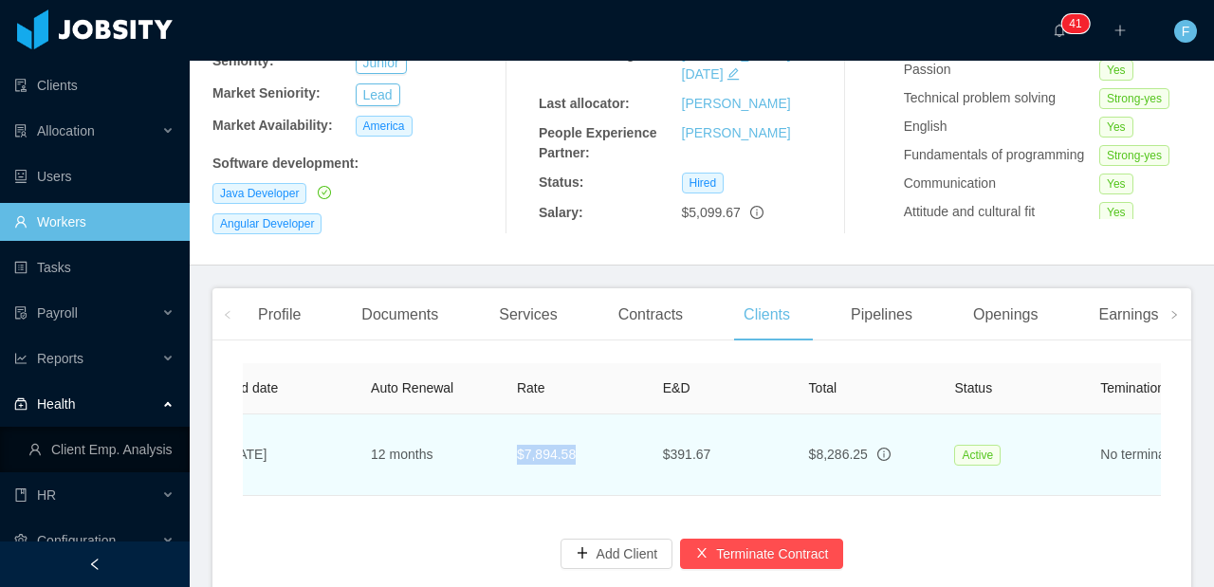
drag, startPoint x: 539, startPoint y: 437, endPoint x: 514, endPoint y: 435, distance: 24.7
click at [514, 435] on td "$7,894.58" at bounding box center [575, 456] width 146 height 82
